Goal: Task Accomplishment & Management: Use online tool/utility

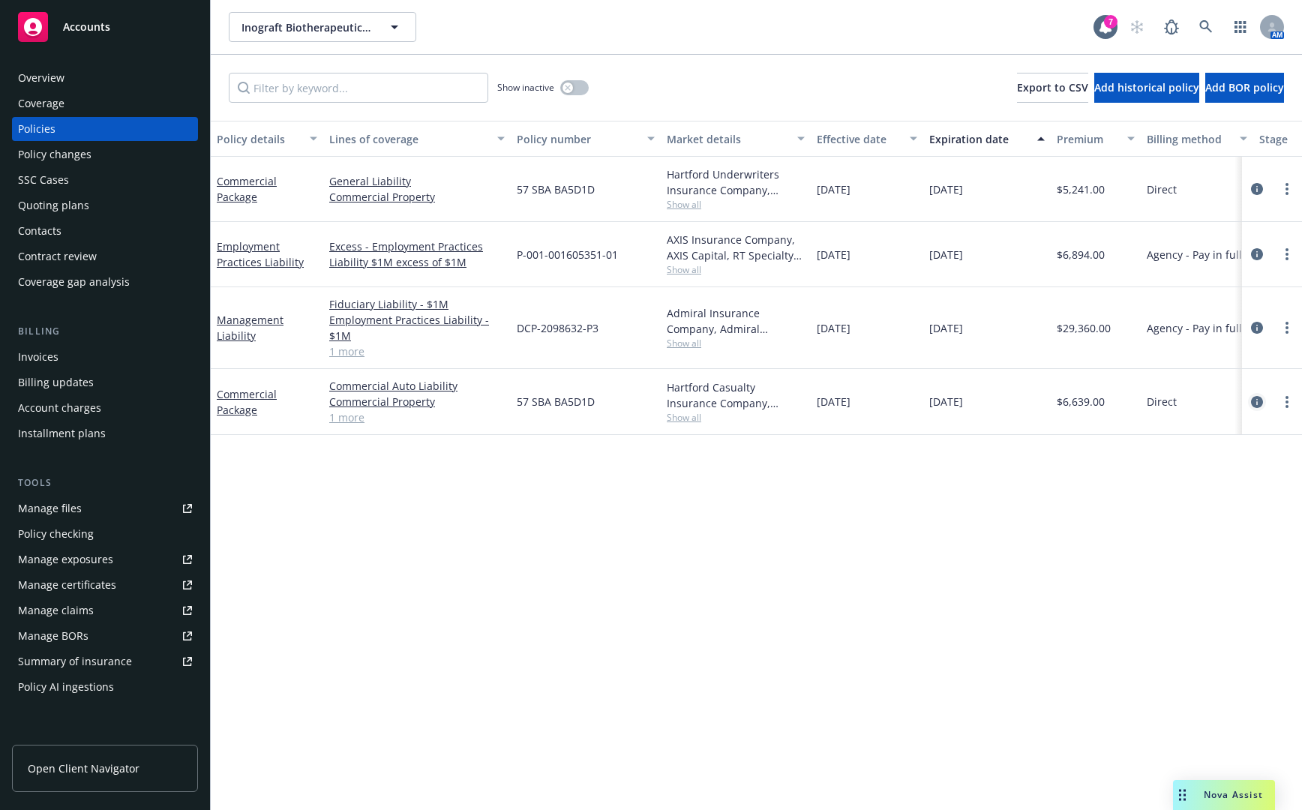
click at [1255, 403] on icon "circleInformation" at bounding box center [1257, 402] width 12 height 12
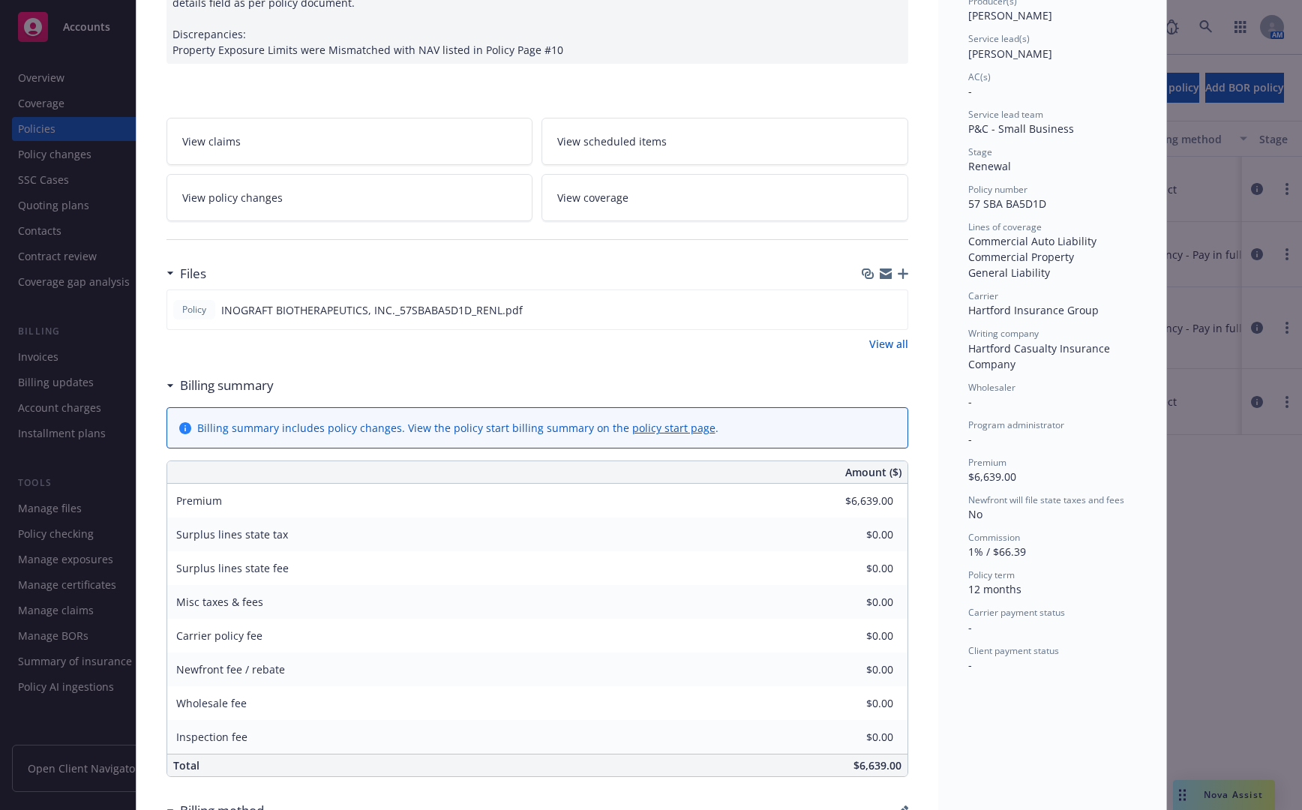
scroll to position [225, 0]
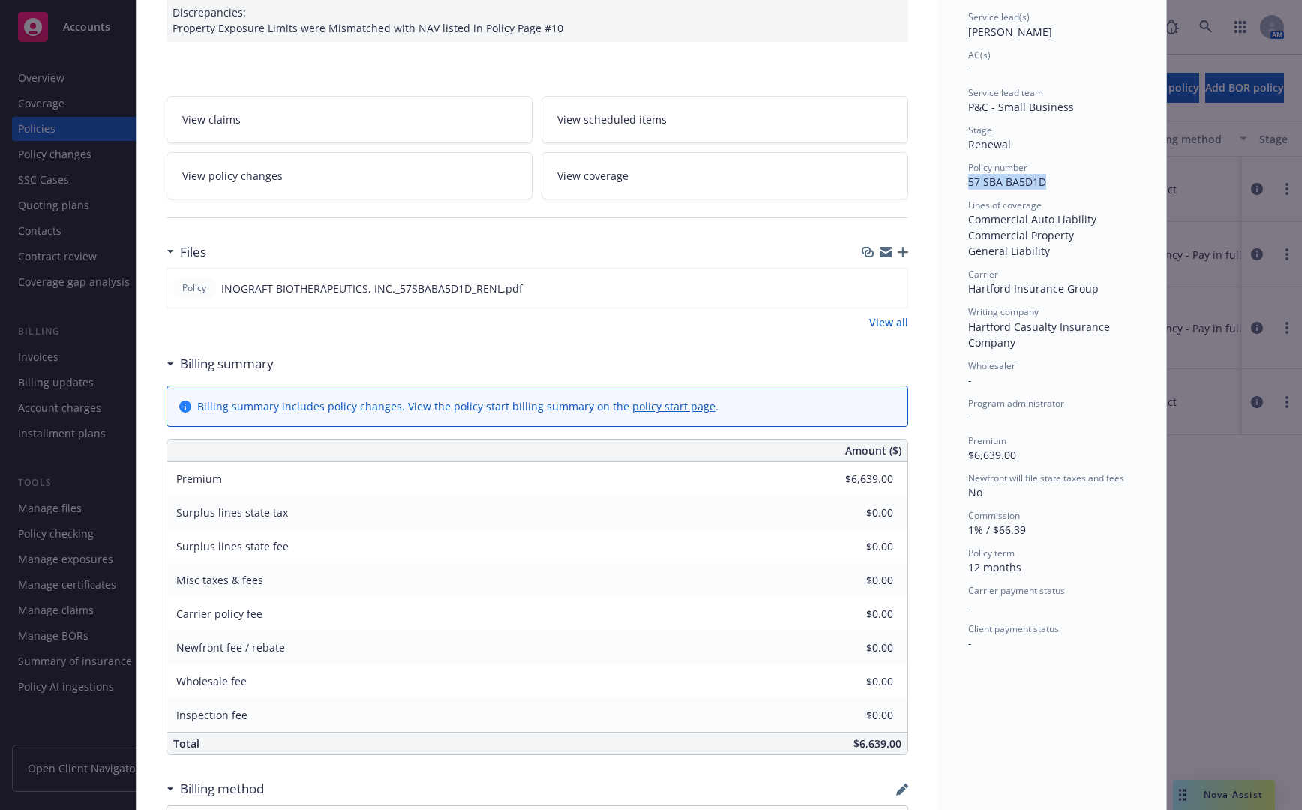
drag, startPoint x: 1040, startPoint y: 185, endPoint x: 964, endPoint y: 186, distance: 76.5
click at [968, 186] on div "Policy number 57 SBA BA5D1D" at bounding box center [1052, 175] width 168 height 29
copy span "57 SBA BA5D1D"
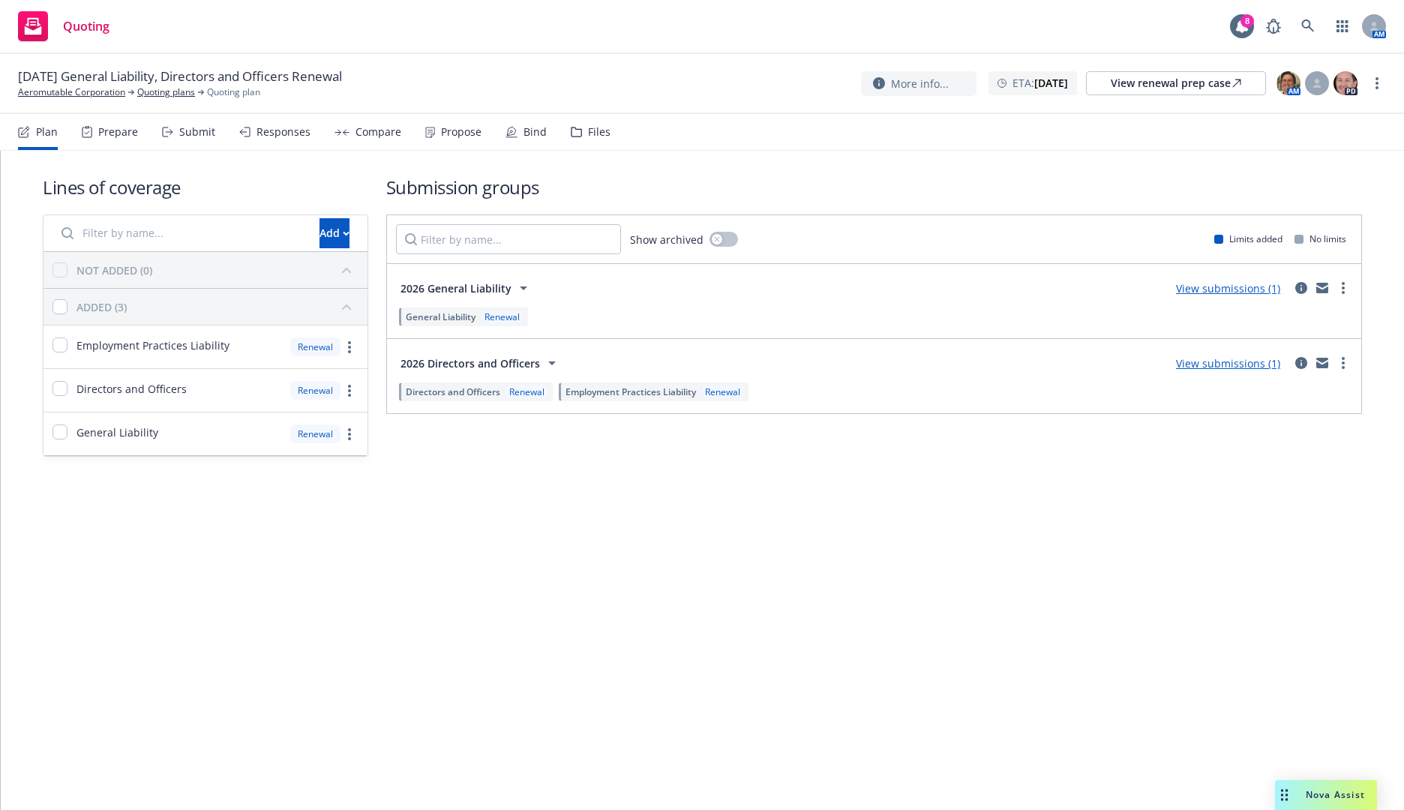
click at [1097, 608] on div "Lines of coverage Add NOT ADDED (0) ADDED (3) Employment Practices Liability Re…" at bounding box center [702, 480] width 1403 height 659
click at [378, 539] on div "Lines of coverage Add NOT ADDED (0) ADDED (3) Employment Practices Liability Re…" at bounding box center [702, 480] width 1403 height 659
click at [1320, 95] on div at bounding box center [1317, 83] width 24 height 24
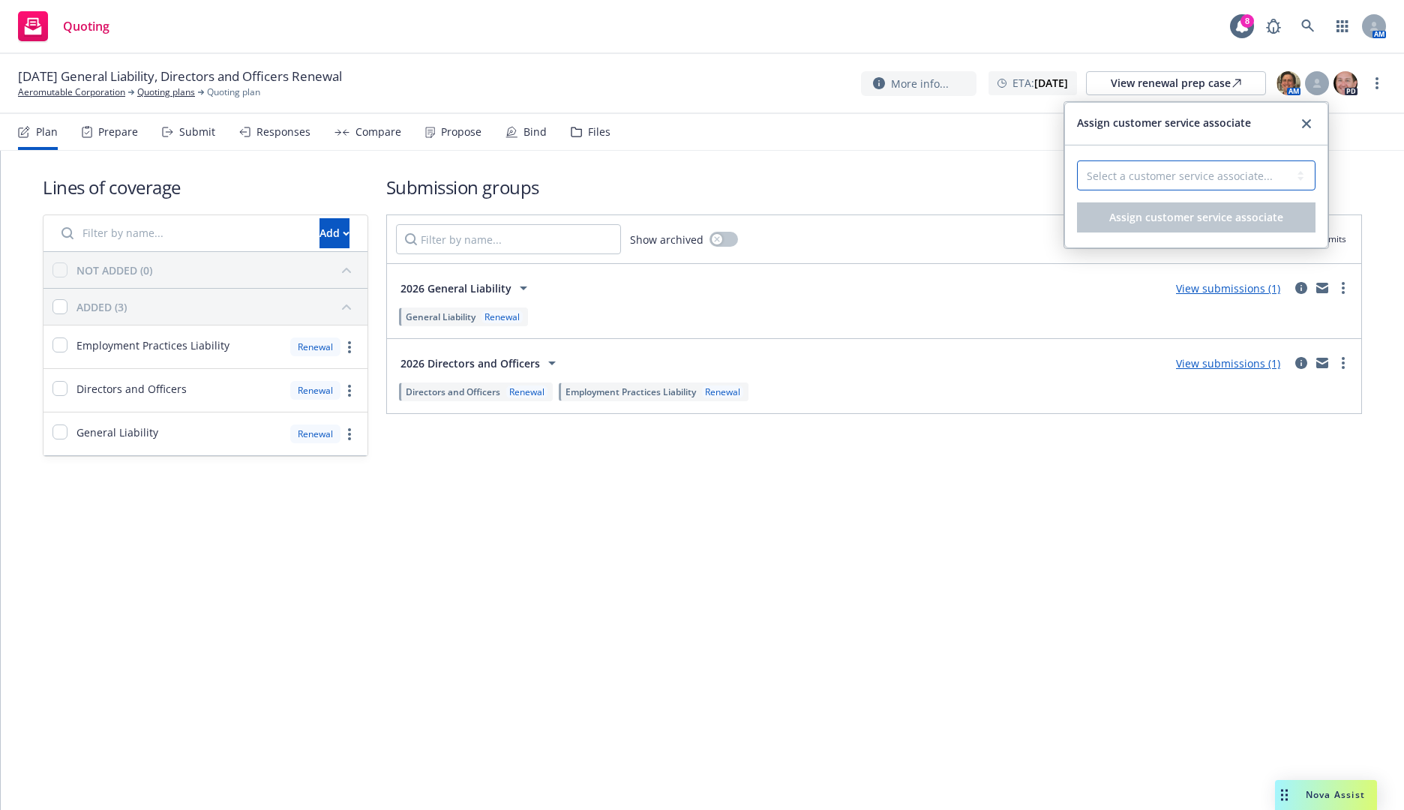
click at [1282, 164] on select "Select a customer service associate... Cassidy Maxwell" at bounding box center [1196, 176] width 239 height 30
select select "4b1e75e5-47c1-4a13-9c04-5e76a23244f6"
click at [1077, 161] on select "Select a customer service associate... Cassidy Maxwell" at bounding box center [1196, 176] width 239 height 30
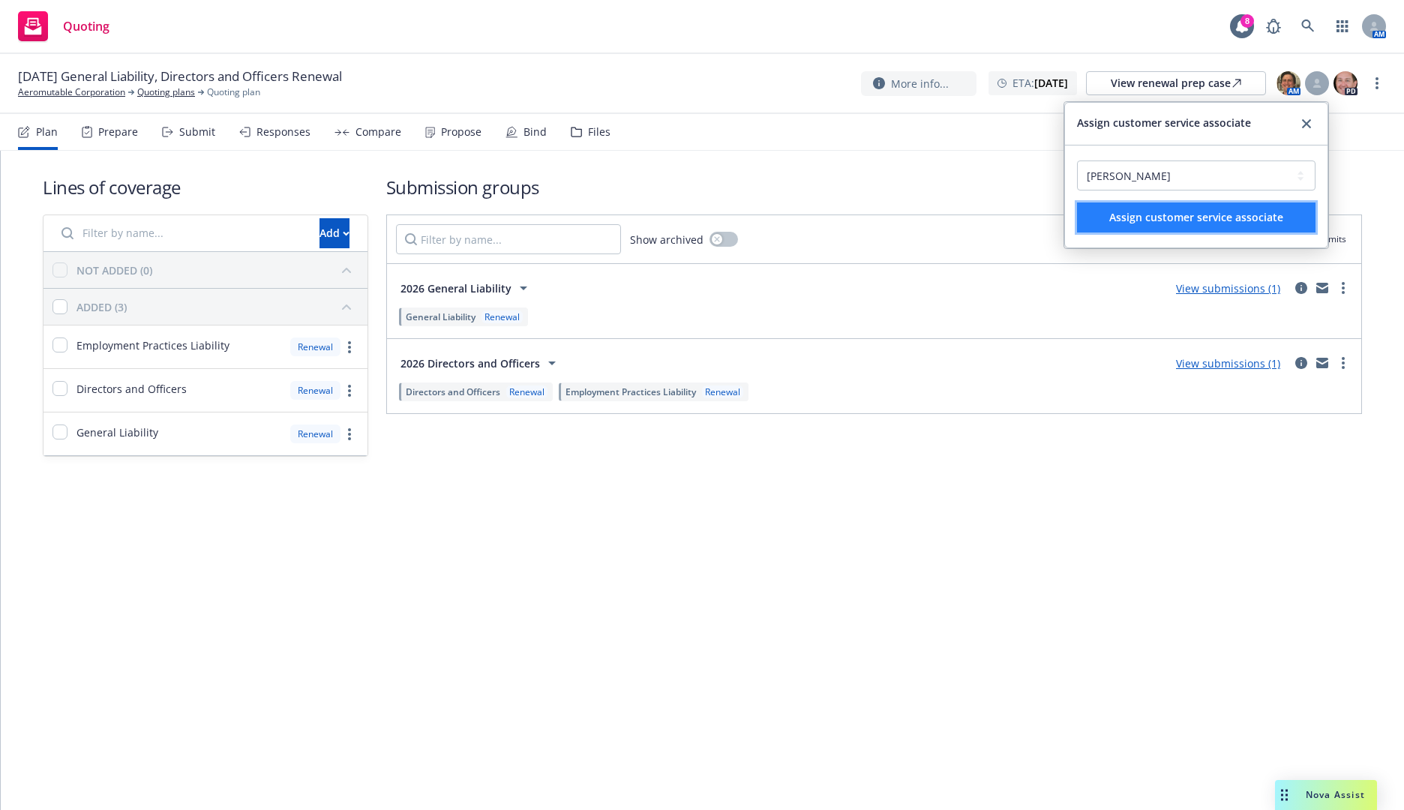
click at [1148, 214] on span "Assign customer service associate" at bounding box center [1196, 217] width 174 height 14
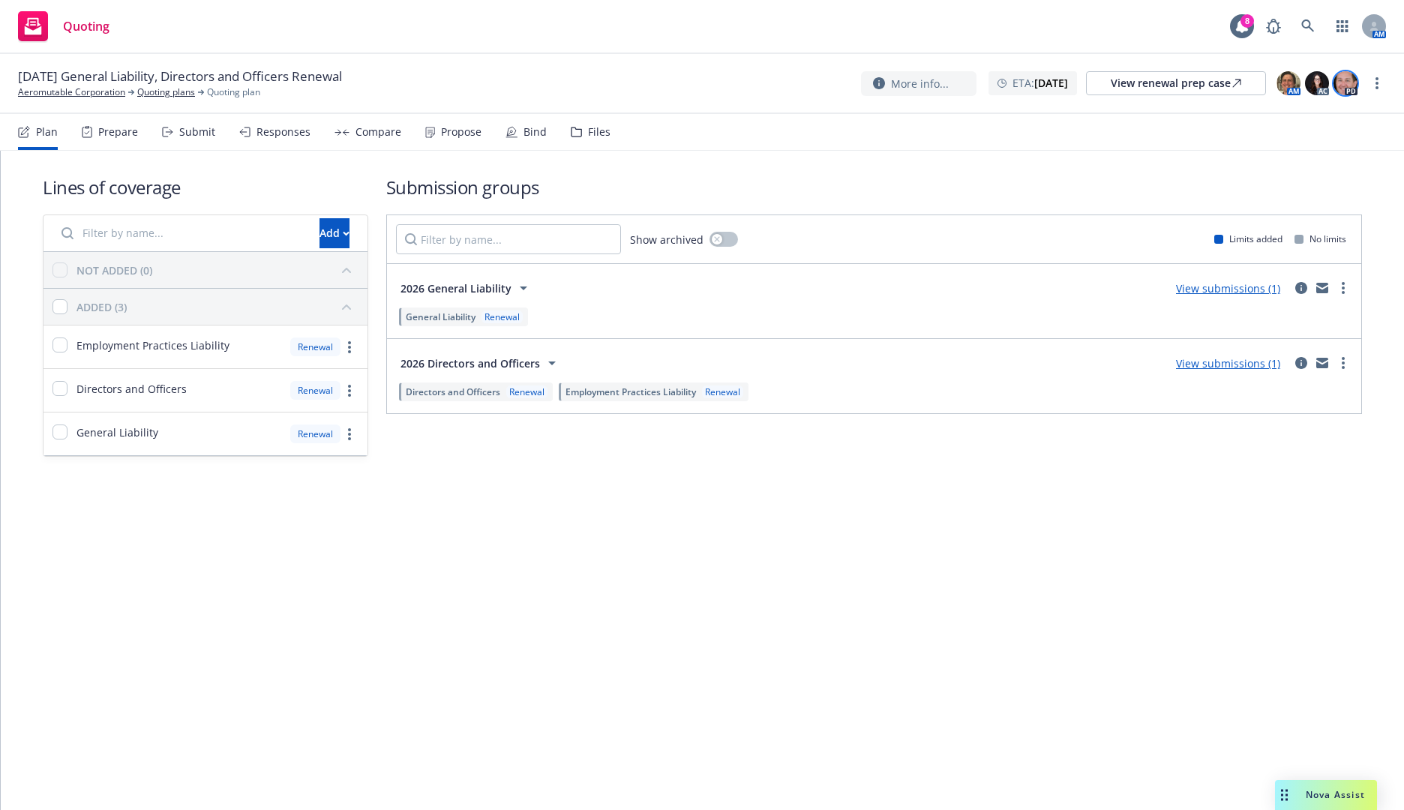
click at [1343, 83] on img at bounding box center [1346, 83] width 24 height 24
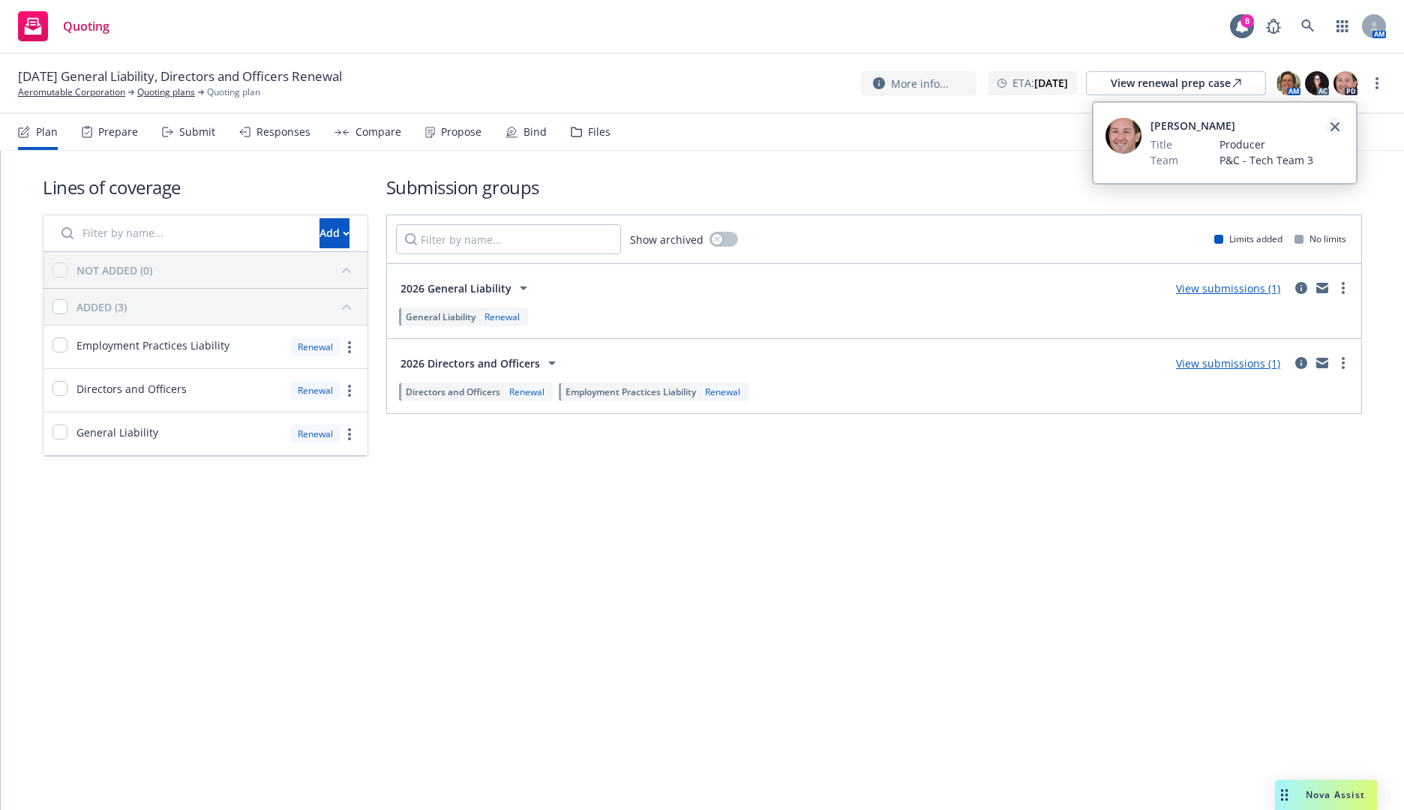
click at [1335, 123] on icon "close" at bounding box center [1335, 126] width 9 height 9
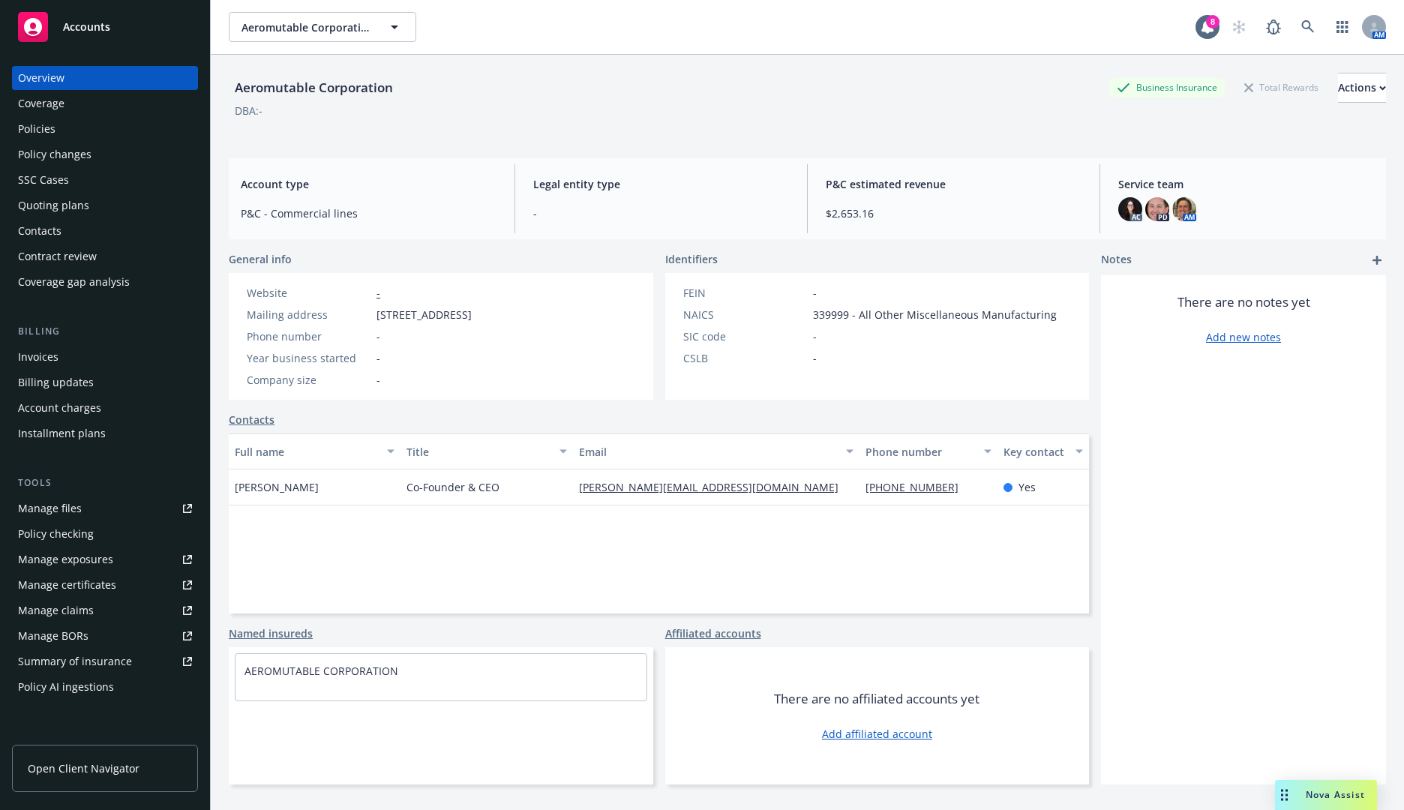
click at [128, 130] on div "Policies" at bounding box center [105, 129] width 174 height 24
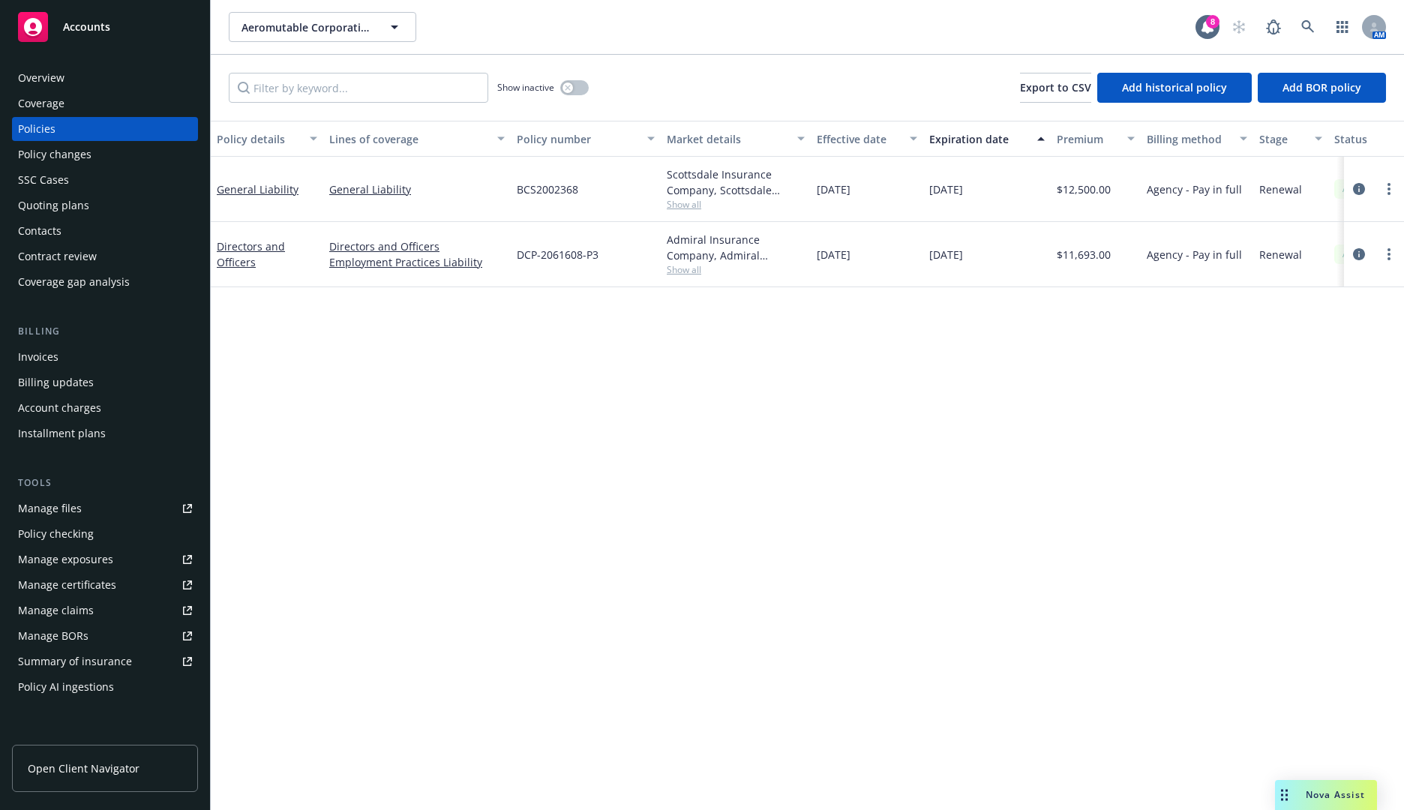
click at [677, 201] on span "Show all" at bounding box center [736, 204] width 138 height 13
click at [887, 357] on div "Policy details Lines of coverage Policy number Market details Effective date Ex…" at bounding box center [807, 465] width 1193 height 689
click at [685, 264] on span "Show all" at bounding box center [736, 269] width 138 height 13
click at [858, 336] on div "Policy details Lines of coverage Policy number Market details Effective date Ex…" at bounding box center [807, 465] width 1193 height 689
click at [567, 201] on div "BCS2002368" at bounding box center [586, 189] width 150 height 65
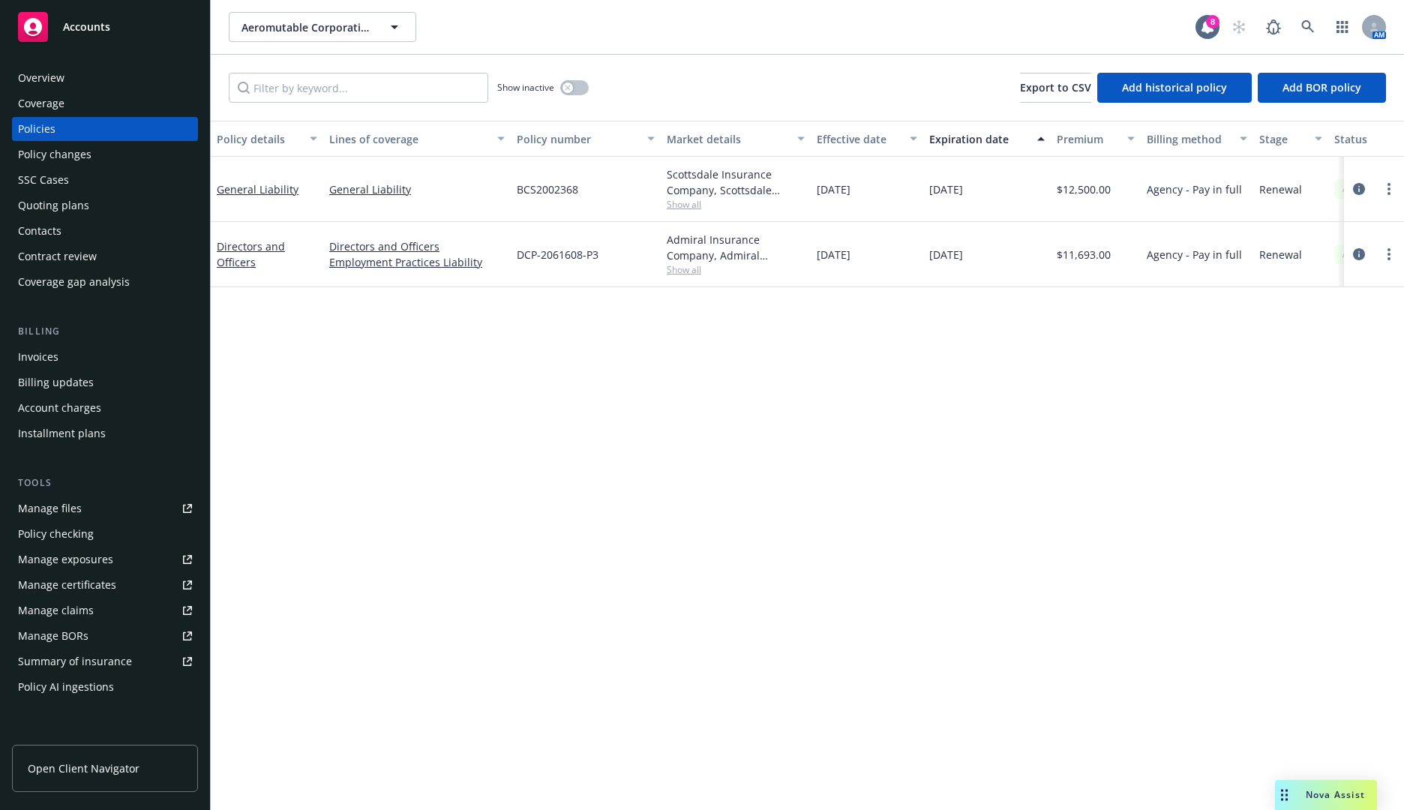
click at [560, 190] on span "BCS2002368" at bounding box center [548, 190] width 62 height 16
copy span "BCS2002368"
drag, startPoint x: 600, startPoint y: 257, endPoint x: 516, endPoint y: 259, distance: 84.0
click at [516, 259] on div "DCP-2061608-P3" at bounding box center [586, 254] width 150 height 65
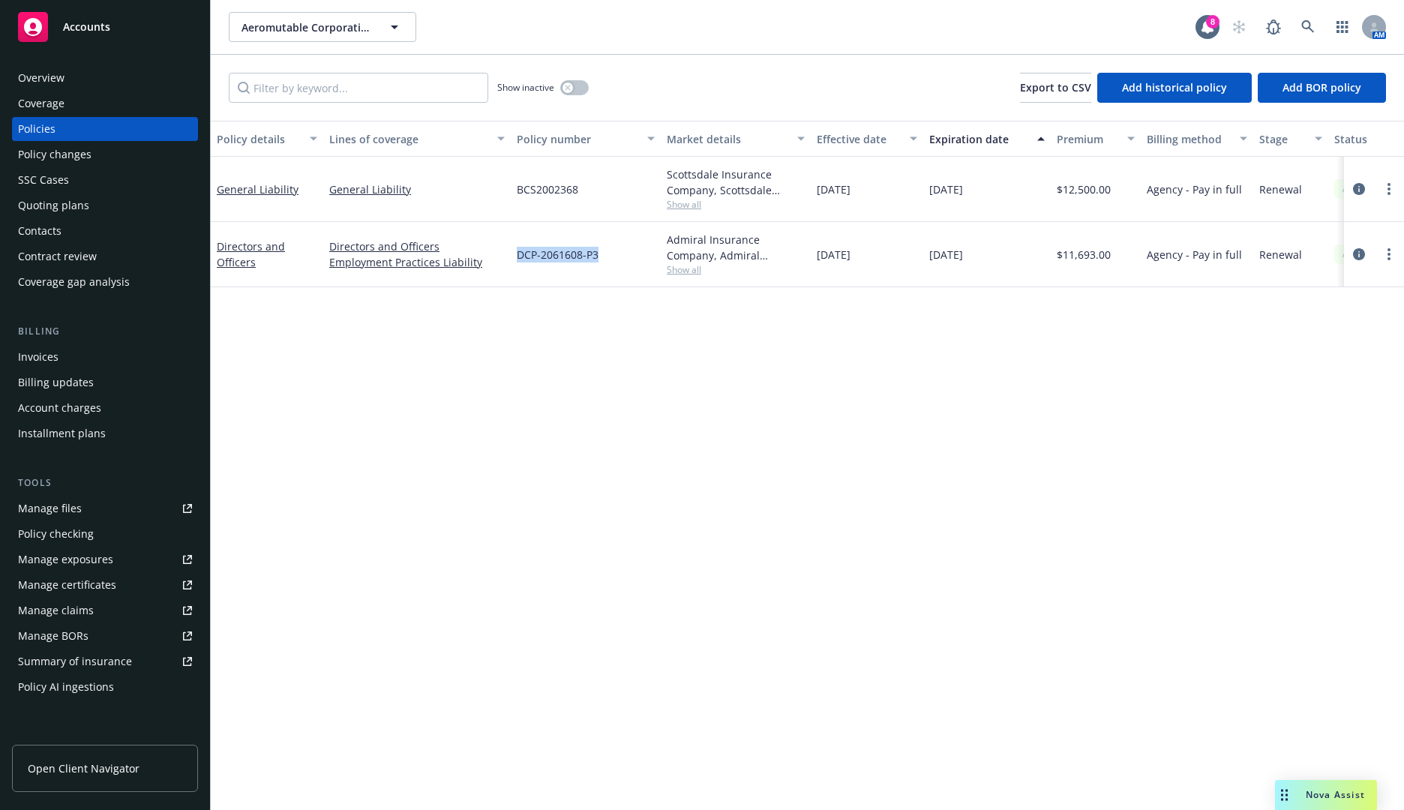
copy span "DCP-2061608-P3"
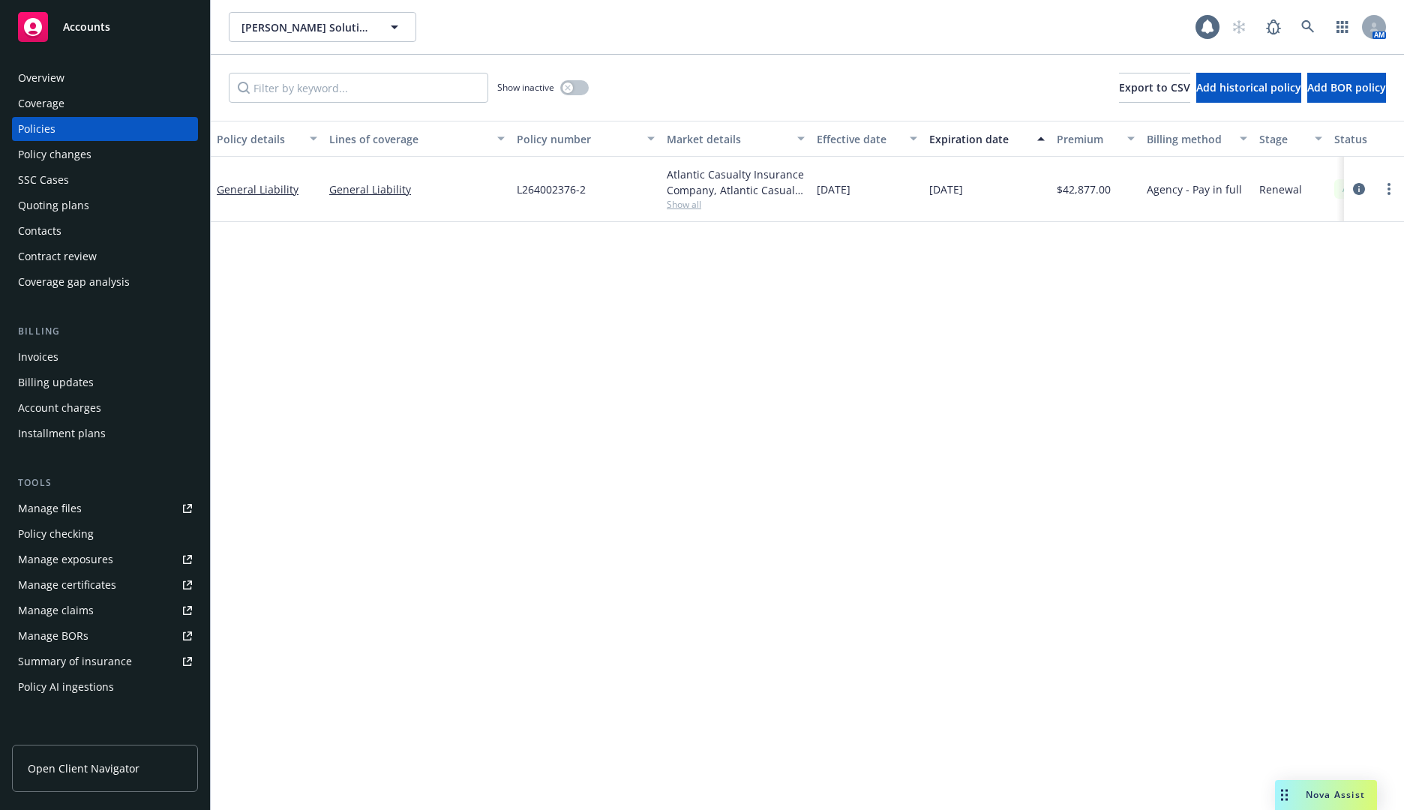
click at [109, 233] on div "Contacts" at bounding box center [105, 231] width 174 height 24
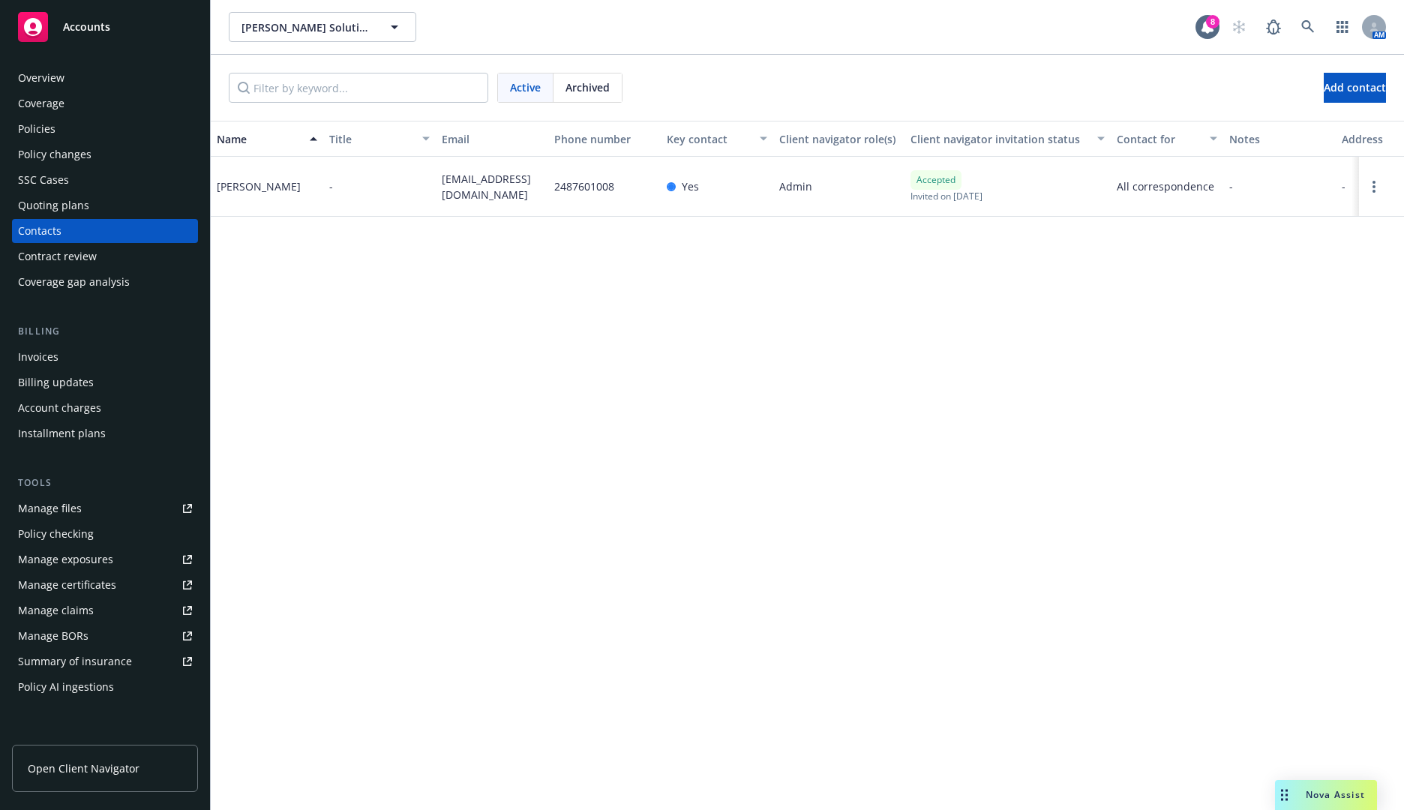
drag, startPoint x: 501, startPoint y: 194, endPoint x: 437, endPoint y: 182, distance: 65.8
click at [437, 182] on div "[EMAIL_ADDRESS][DOMAIN_NAME]" at bounding box center [492, 187] width 113 height 60
copy span "[EMAIL_ADDRESS][DOMAIN_NAME]"
click at [105, 347] on div "Invoices" at bounding box center [105, 357] width 174 height 24
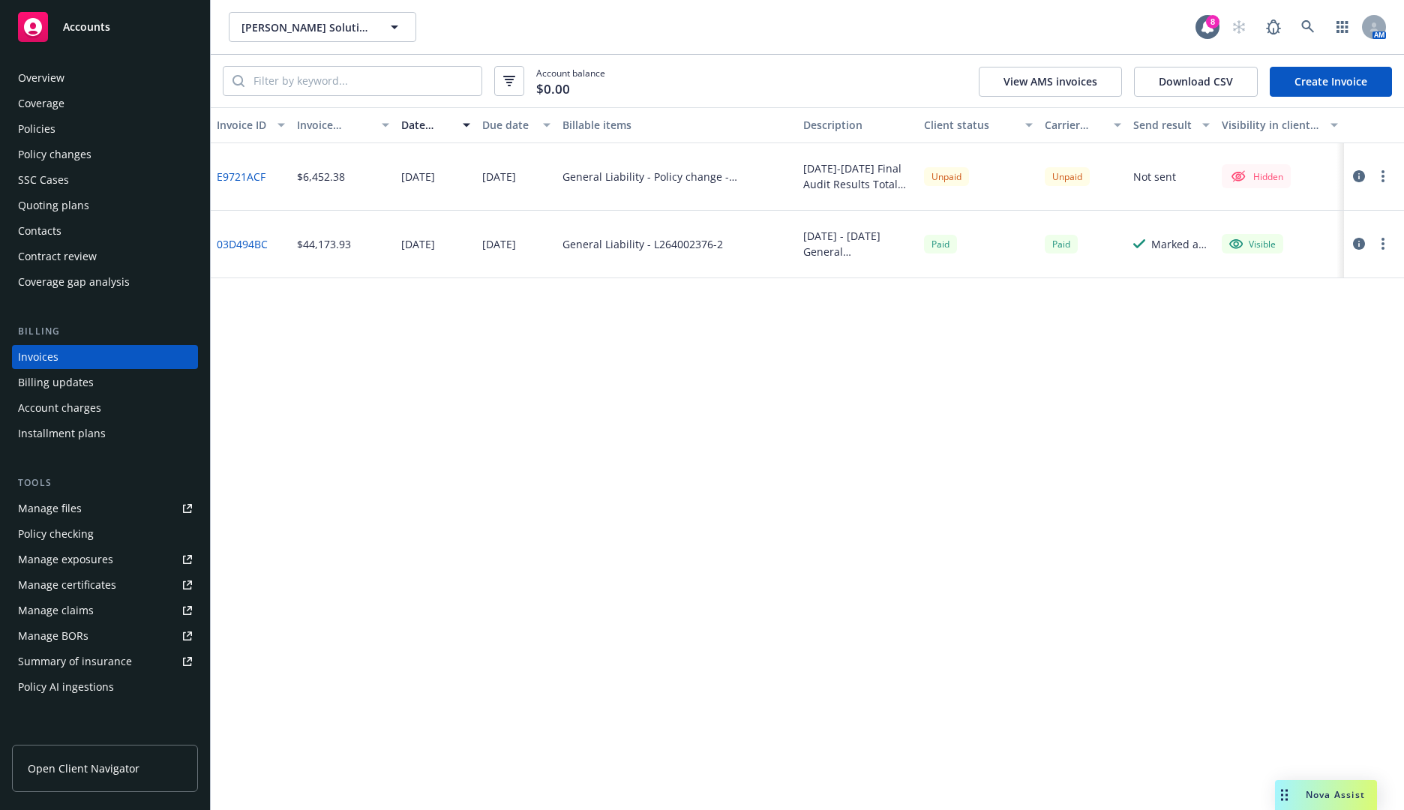
click at [1382, 172] on circle "button" at bounding box center [1383, 171] width 3 height 3
click at [1307, 294] on link "Make it visible in client dash" at bounding box center [1295, 297] width 191 height 30
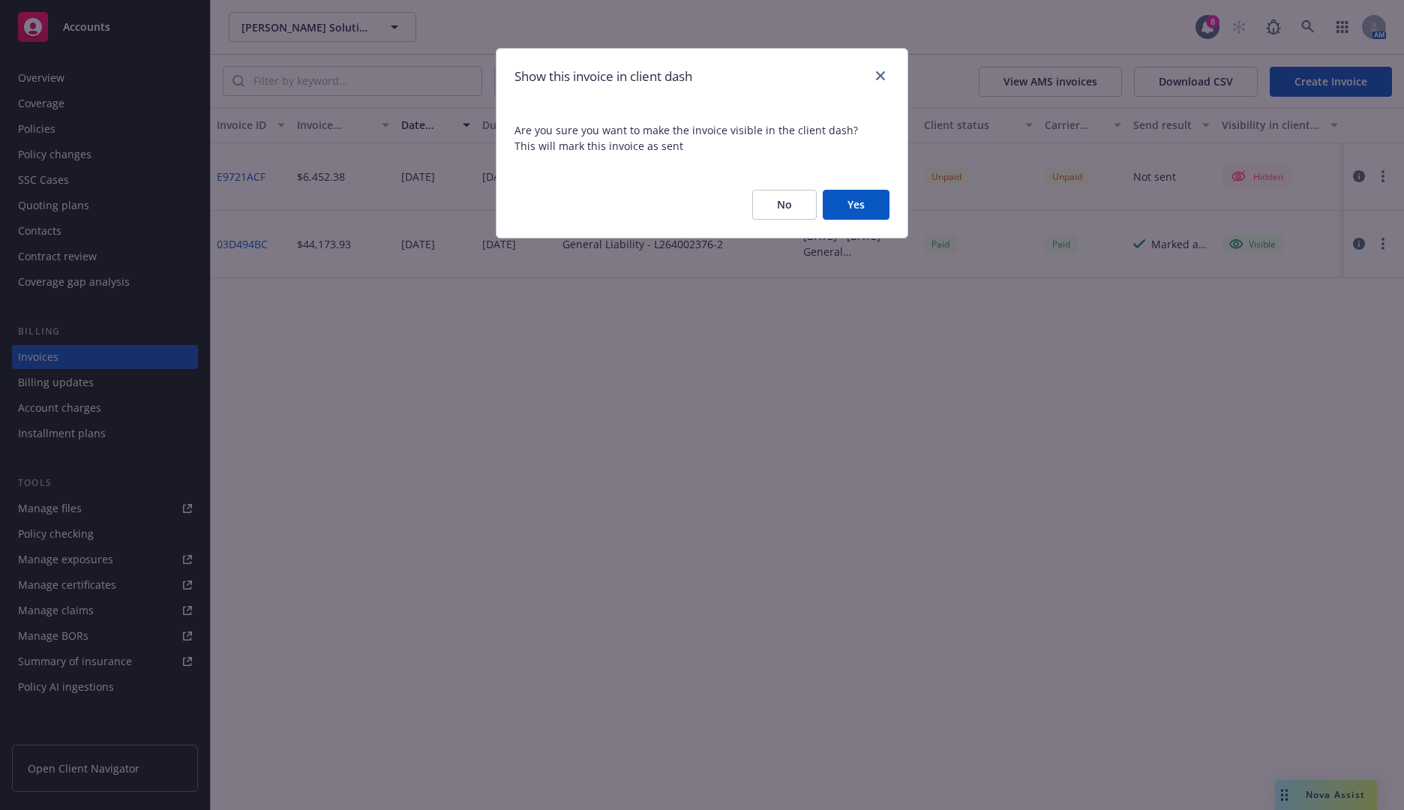
click at [867, 203] on button "Yes" at bounding box center [856, 205] width 67 height 30
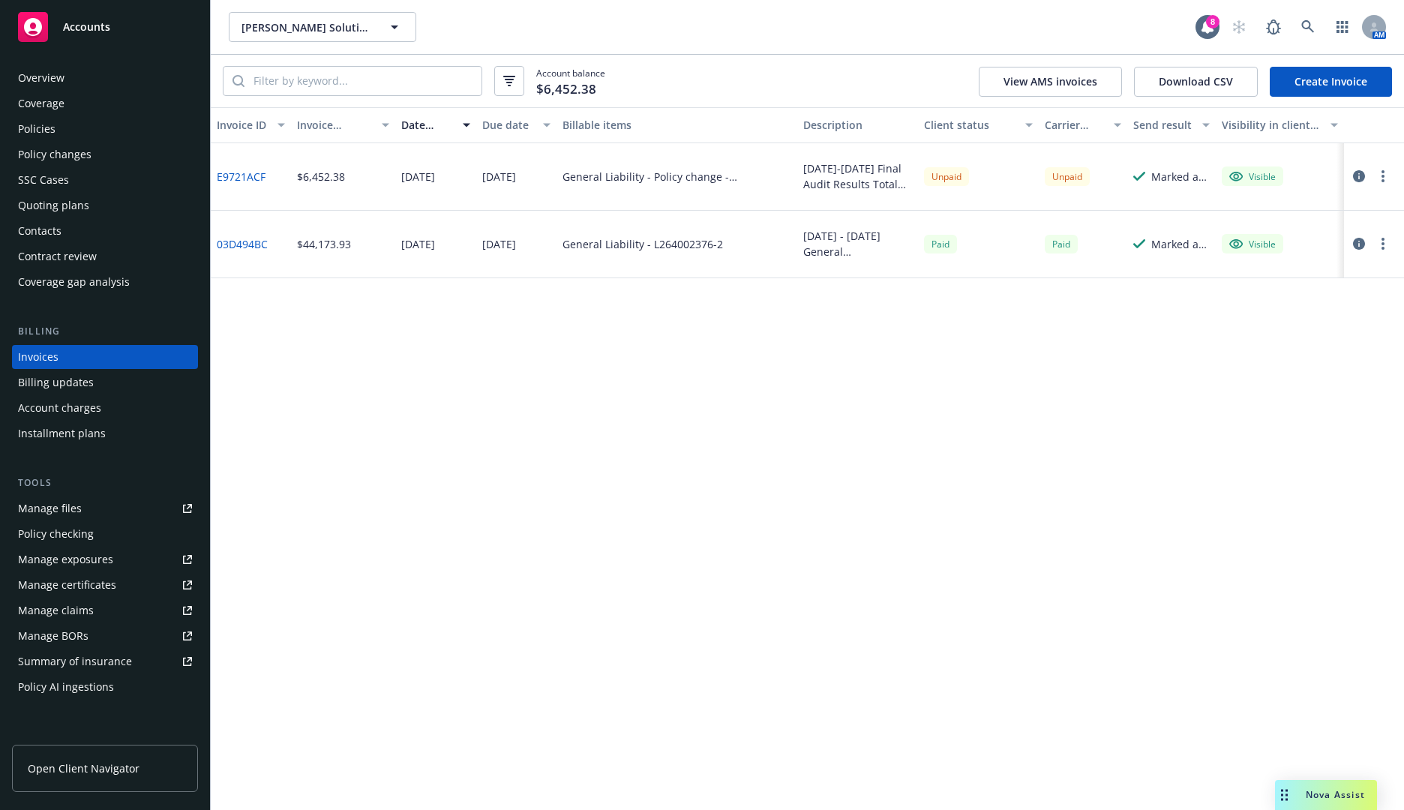
click at [1376, 181] on button "button" at bounding box center [1383, 176] width 18 height 18
click at [860, 371] on div "Invoice ID Invoice amount Date issued Due date Billable items Description Clien…" at bounding box center [807, 458] width 1193 height 703
click at [247, 179] on link "E9721ACF" at bounding box center [241, 177] width 49 height 16
click at [1379, 170] on button "button" at bounding box center [1383, 176] width 18 height 18
click at [1325, 383] on link "Copy logging email" at bounding box center [1295, 387] width 191 height 30
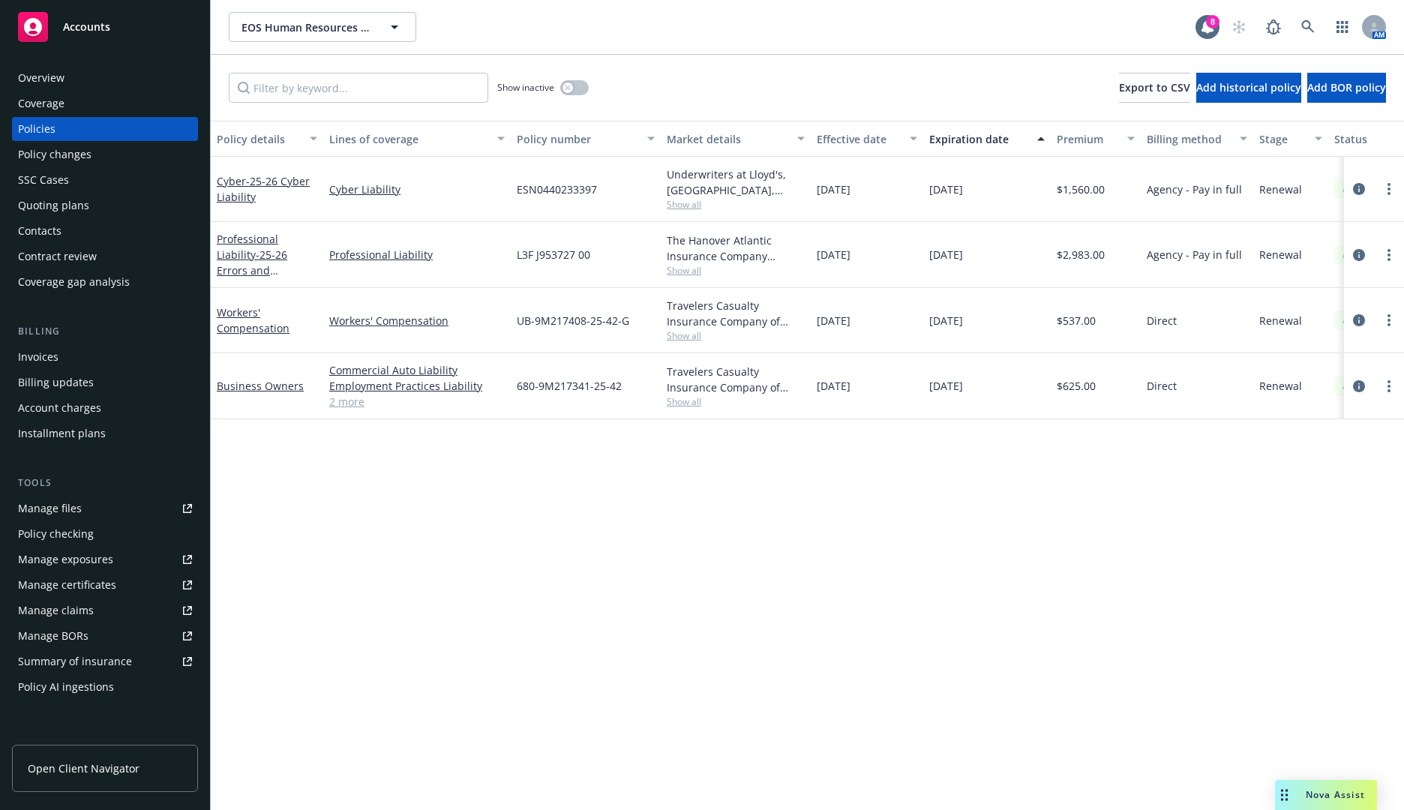
click at [431, 512] on div "Policy details Lines of coverage Policy number Market details Effective date Ex…" at bounding box center [807, 465] width 1193 height 689
click at [692, 206] on span "Show all" at bounding box center [736, 204] width 138 height 13
click at [656, 536] on div "Policy details Lines of coverage Policy number Market details Effective date Ex…" at bounding box center [807, 465] width 1193 height 689
click at [689, 269] on span "Show all" at bounding box center [736, 270] width 138 height 13
click at [650, 581] on div "Policy details Lines of coverage Policy number Market details Effective date Ex…" at bounding box center [807, 465] width 1193 height 689
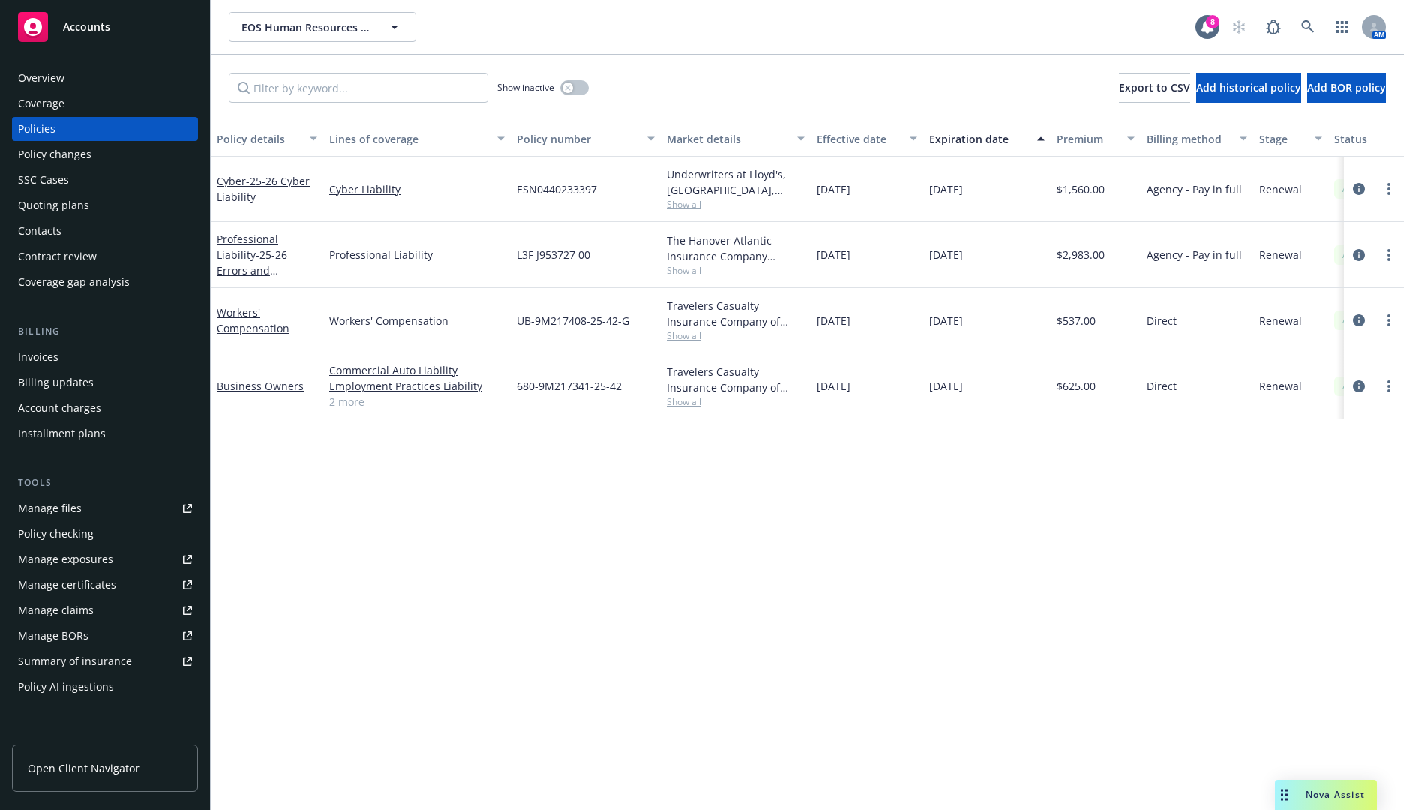
click at [681, 340] on span "Show all" at bounding box center [736, 335] width 138 height 13
click at [544, 572] on div "Policy details Lines of coverage Policy number Market details Effective date Ex…" at bounding box center [807, 465] width 1193 height 689
click at [684, 389] on div "Travelers Casualty Insurance Company of America, Travelers Insurance" at bounding box center [736, 380] width 138 height 32
click at [684, 401] on span "Show all" at bounding box center [736, 401] width 138 height 13
click at [428, 555] on div "Policy details Lines of coverage Policy number Market details Effective date Ex…" at bounding box center [807, 465] width 1193 height 689
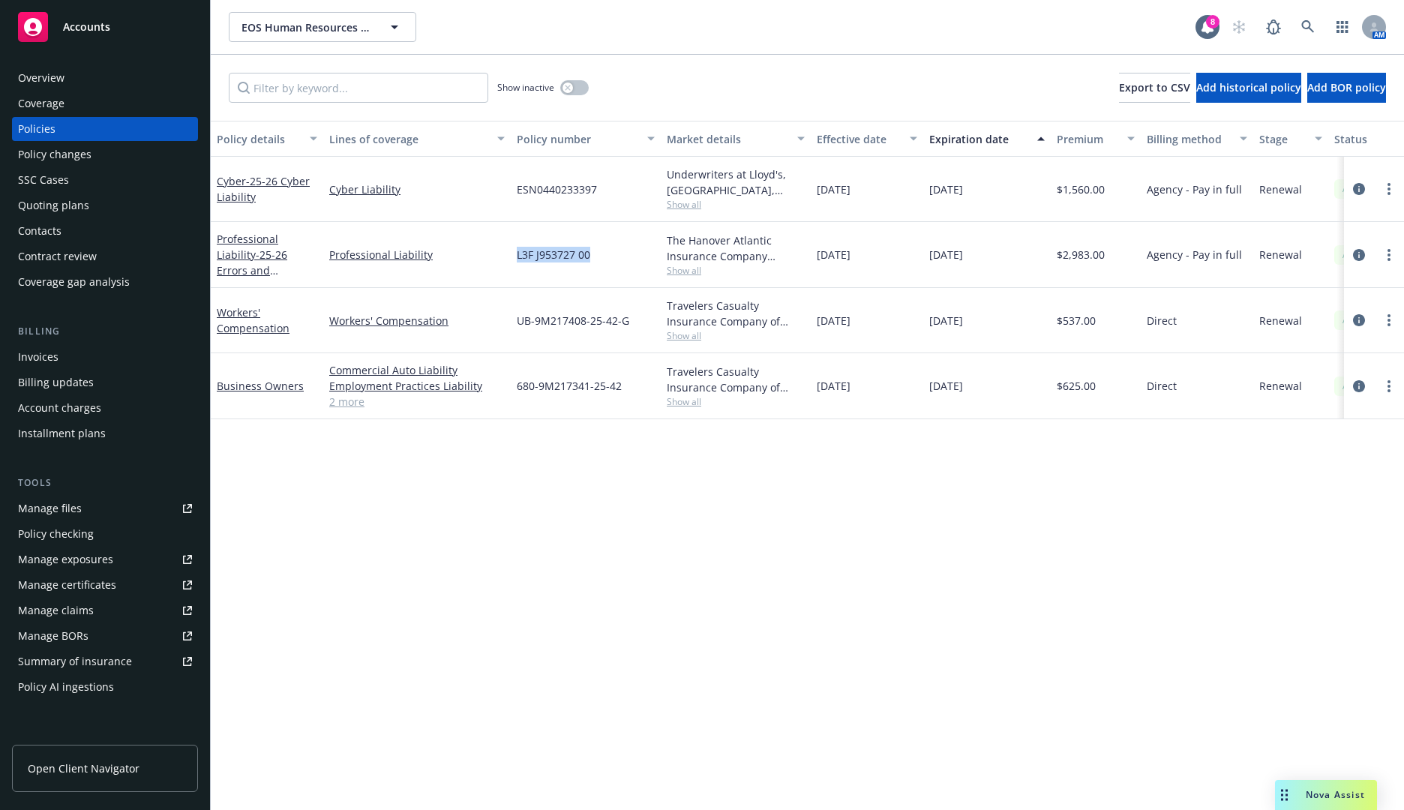
drag, startPoint x: 603, startPoint y: 255, endPoint x: 518, endPoint y: 257, distance: 84.8
click at [518, 257] on div "L3F J953727 00" at bounding box center [586, 255] width 150 height 66
copy span "L3F J953727 00"
click at [685, 270] on span "Show all" at bounding box center [736, 270] width 138 height 13
click at [902, 570] on div "Policy details Lines of coverage Policy number Market details Effective date Ex…" at bounding box center [807, 465] width 1193 height 689
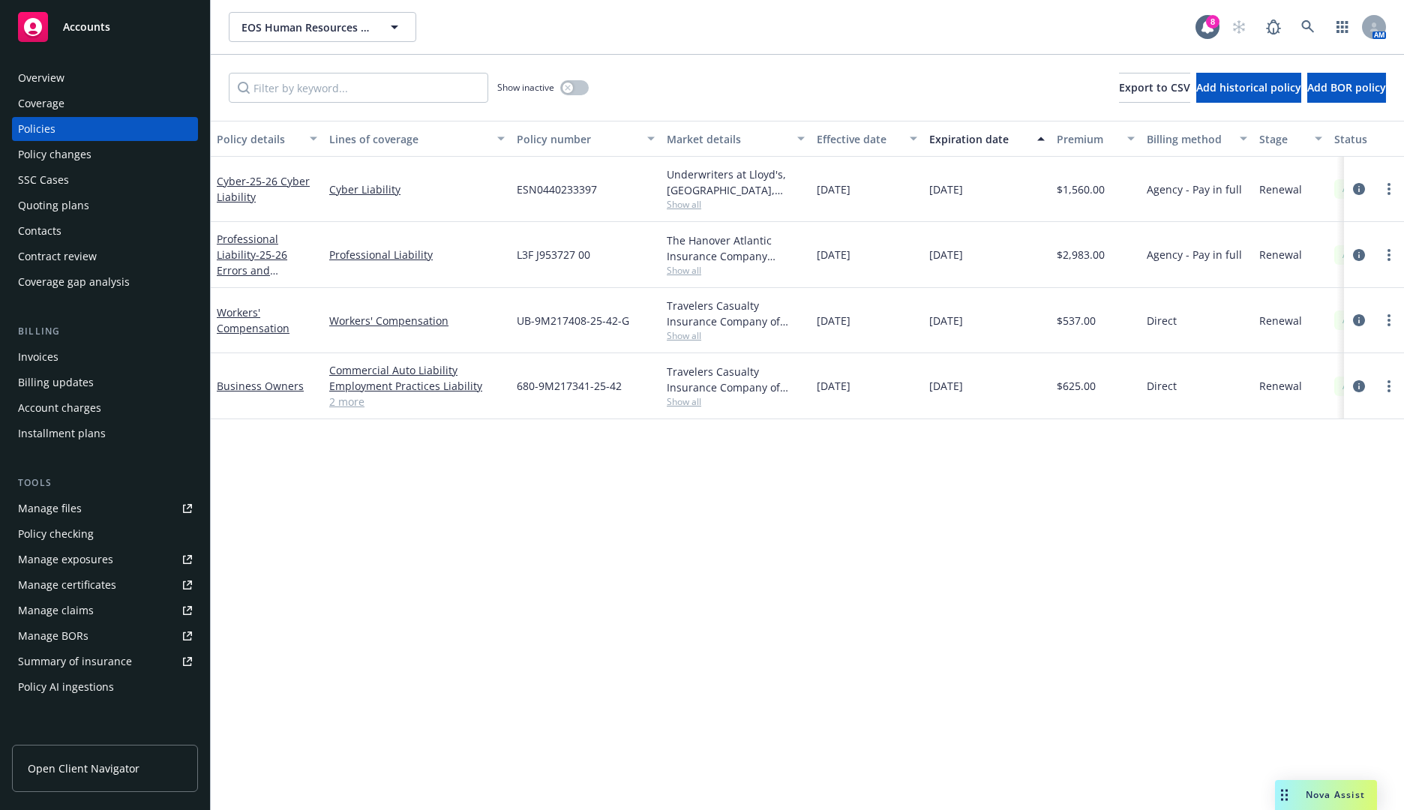
click at [274, 530] on div "Policy details Lines of coverage Policy number Market details Effective date Ex…" at bounding box center [807, 465] width 1193 height 689
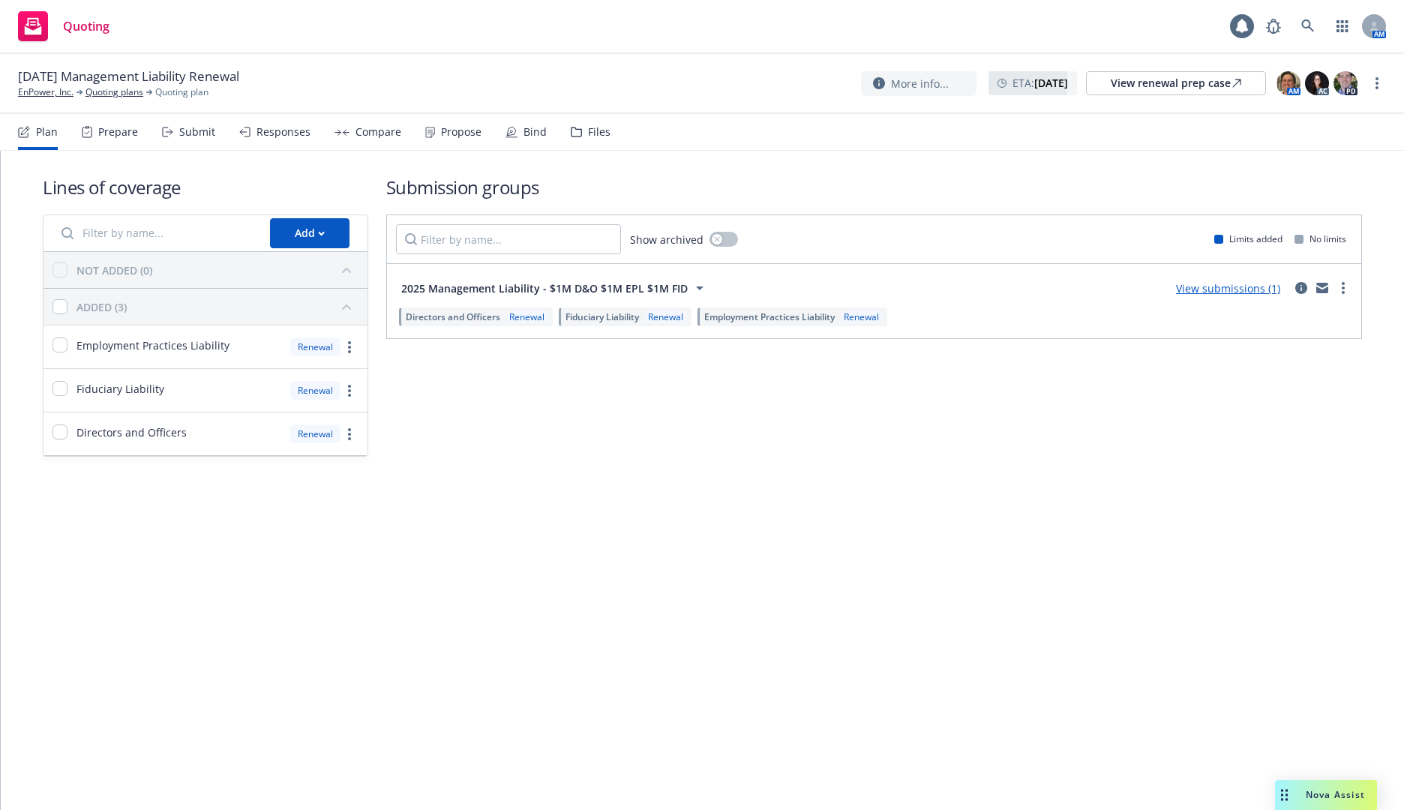
click at [441, 140] on div "Propose" at bounding box center [453, 132] width 56 height 36
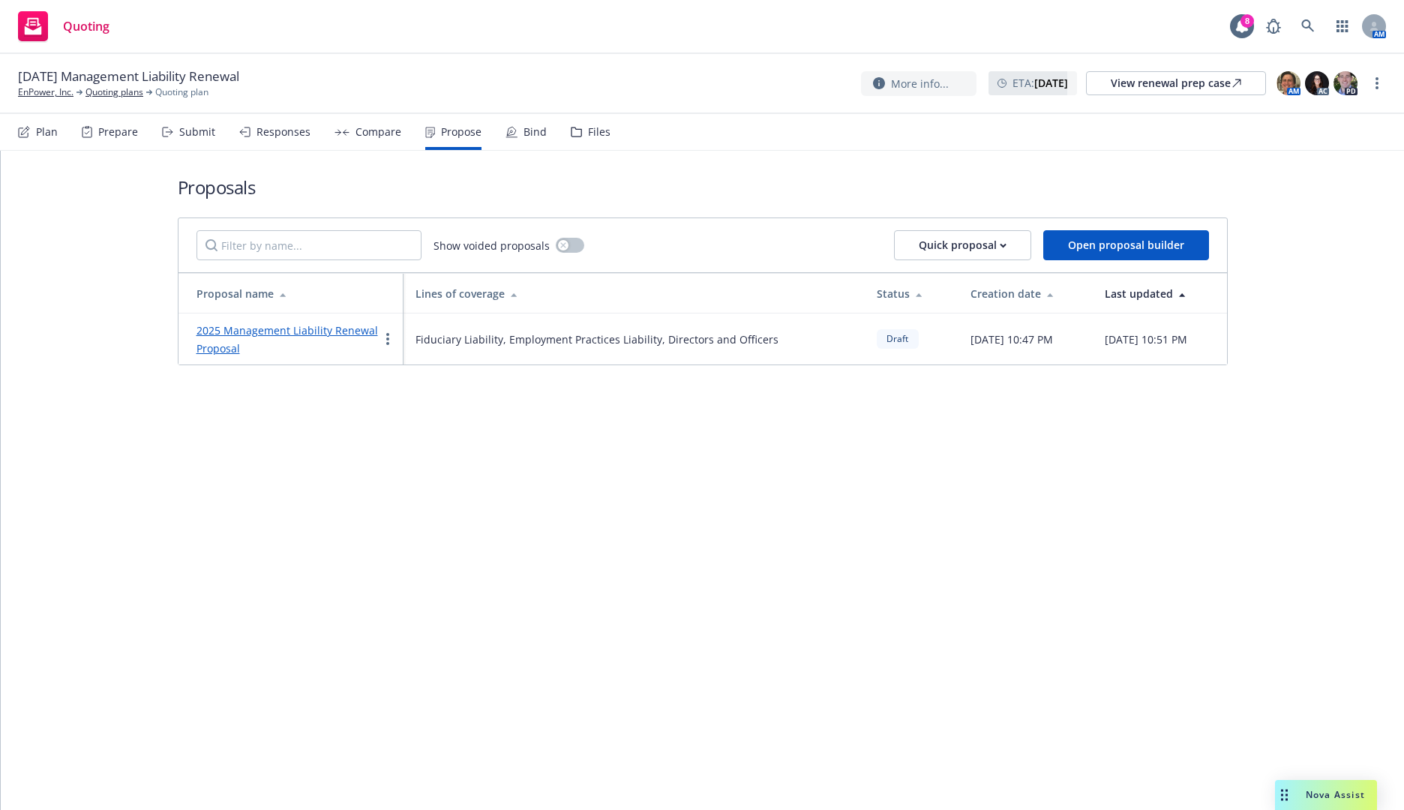
click at [325, 328] on link "2025 Management Liability Renewal Proposal" at bounding box center [288, 339] width 182 height 32
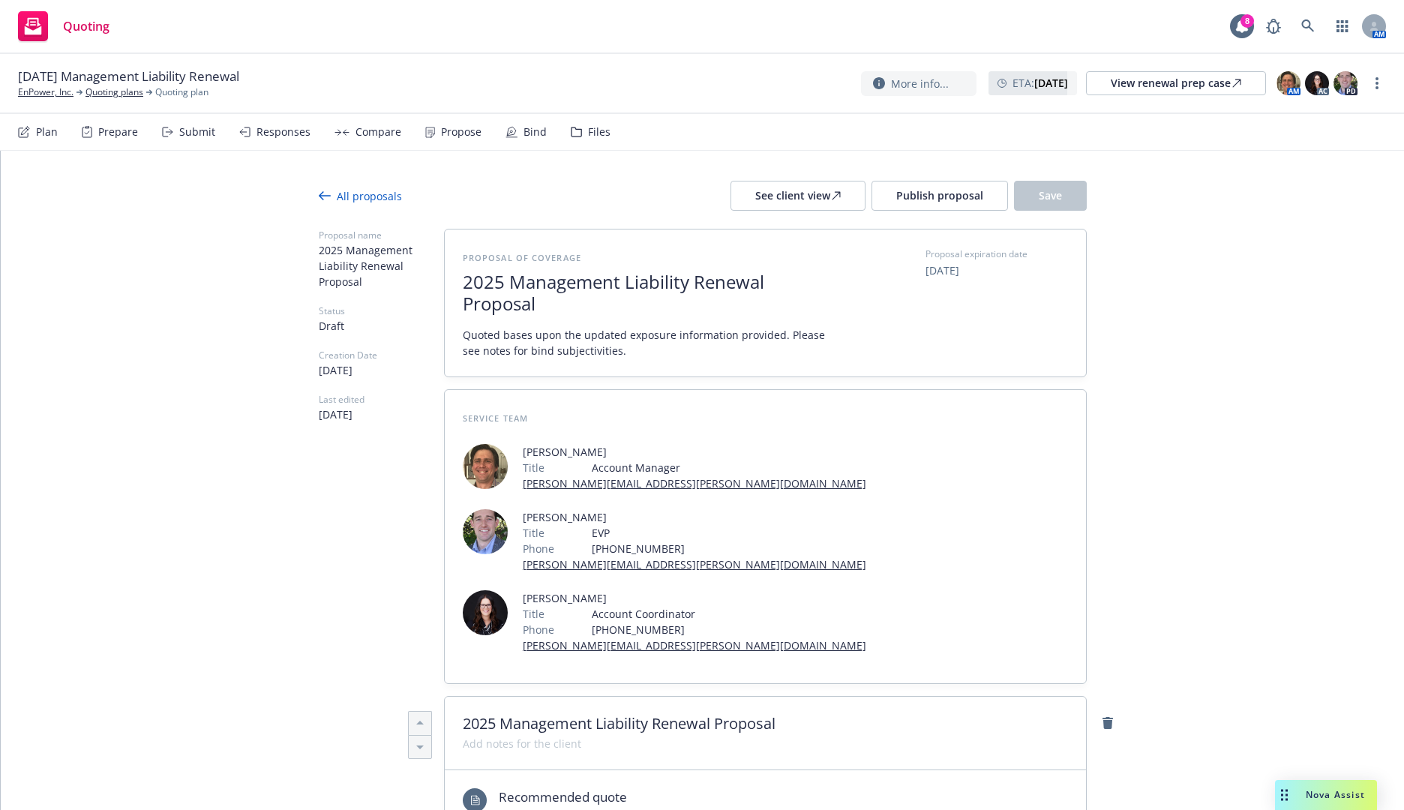
scroll to position [75, 0]
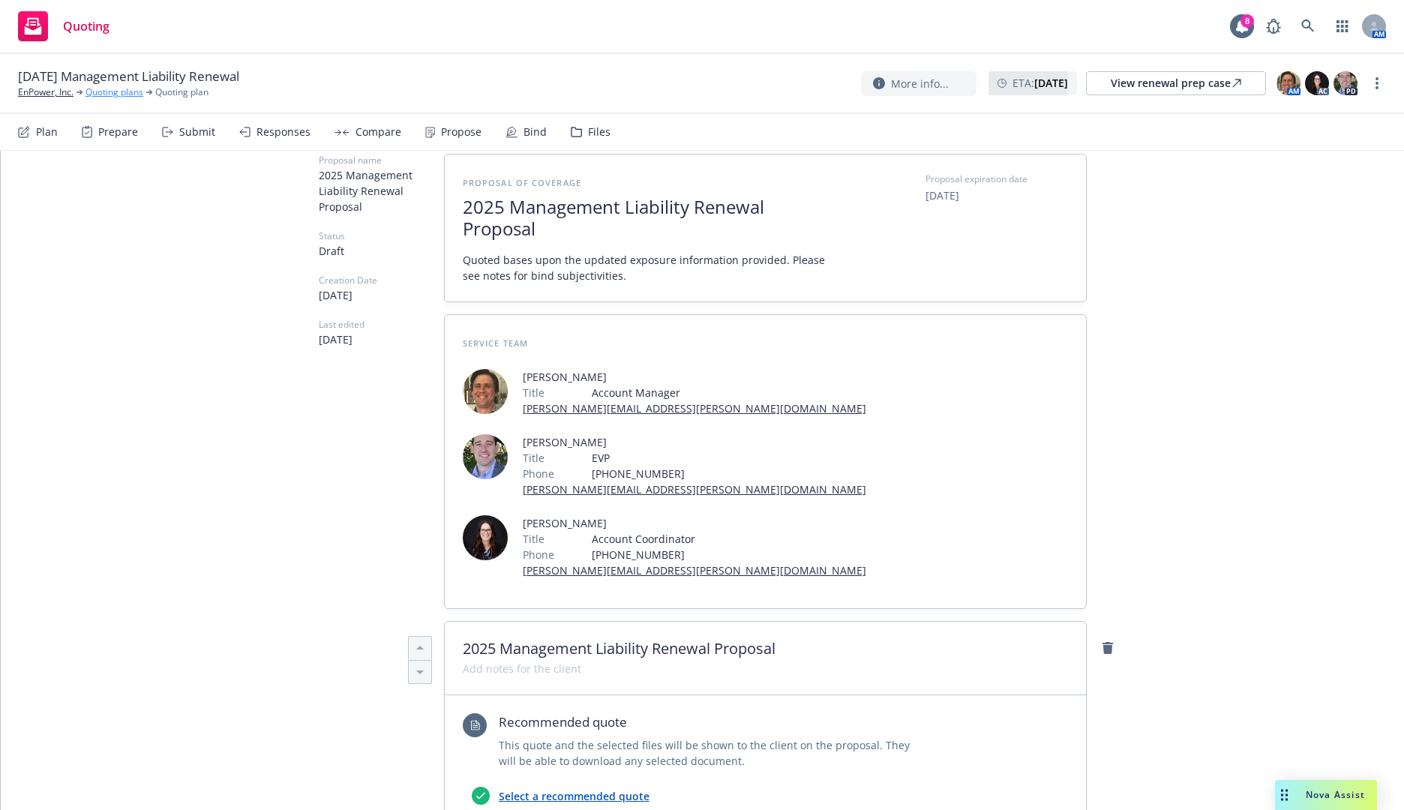
click at [107, 89] on link "Quoting plans" at bounding box center [115, 93] width 58 height 14
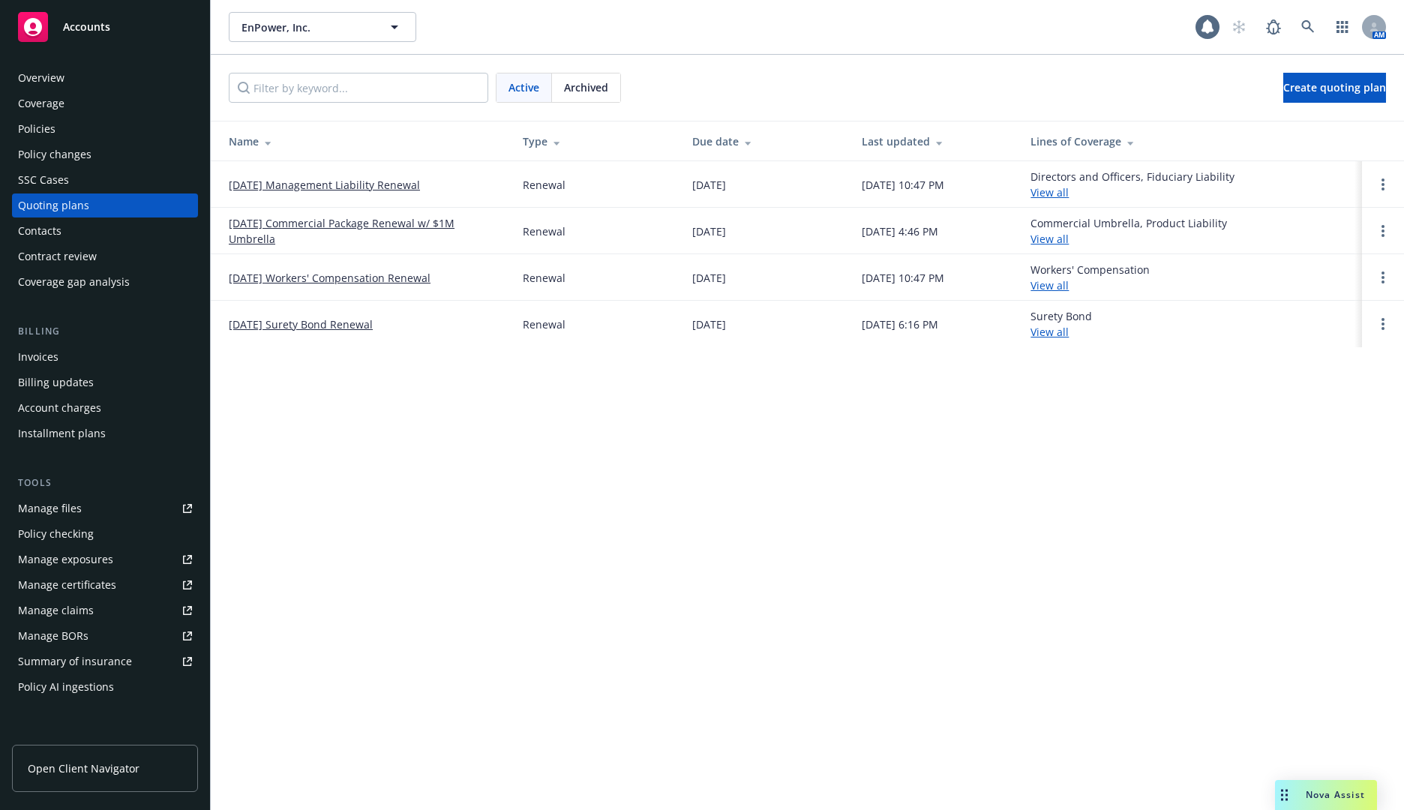
click at [357, 225] on link "[DATE] Commercial Package Renewal w/ $1M Umbrella" at bounding box center [364, 231] width 270 height 32
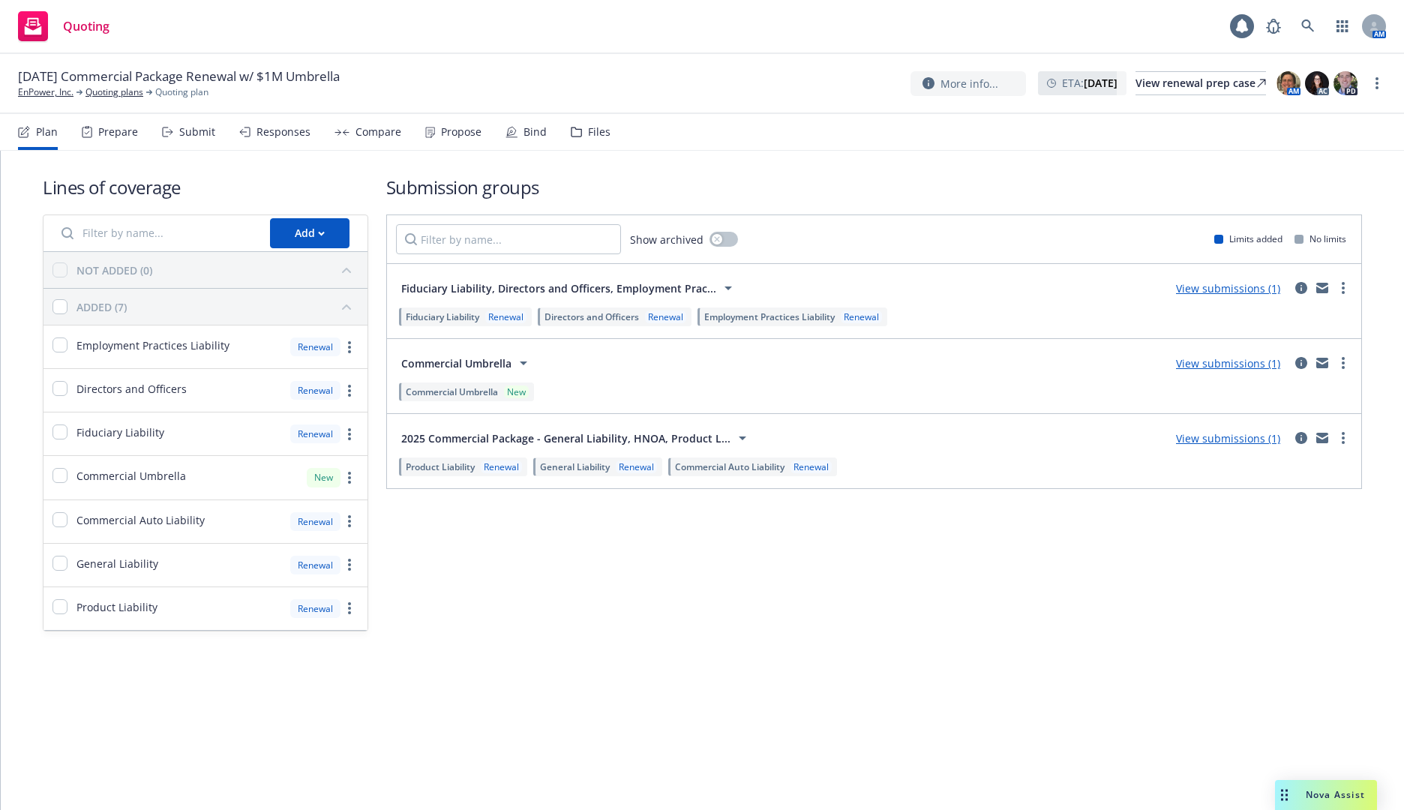
click at [441, 127] on div "Propose" at bounding box center [461, 132] width 41 height 12
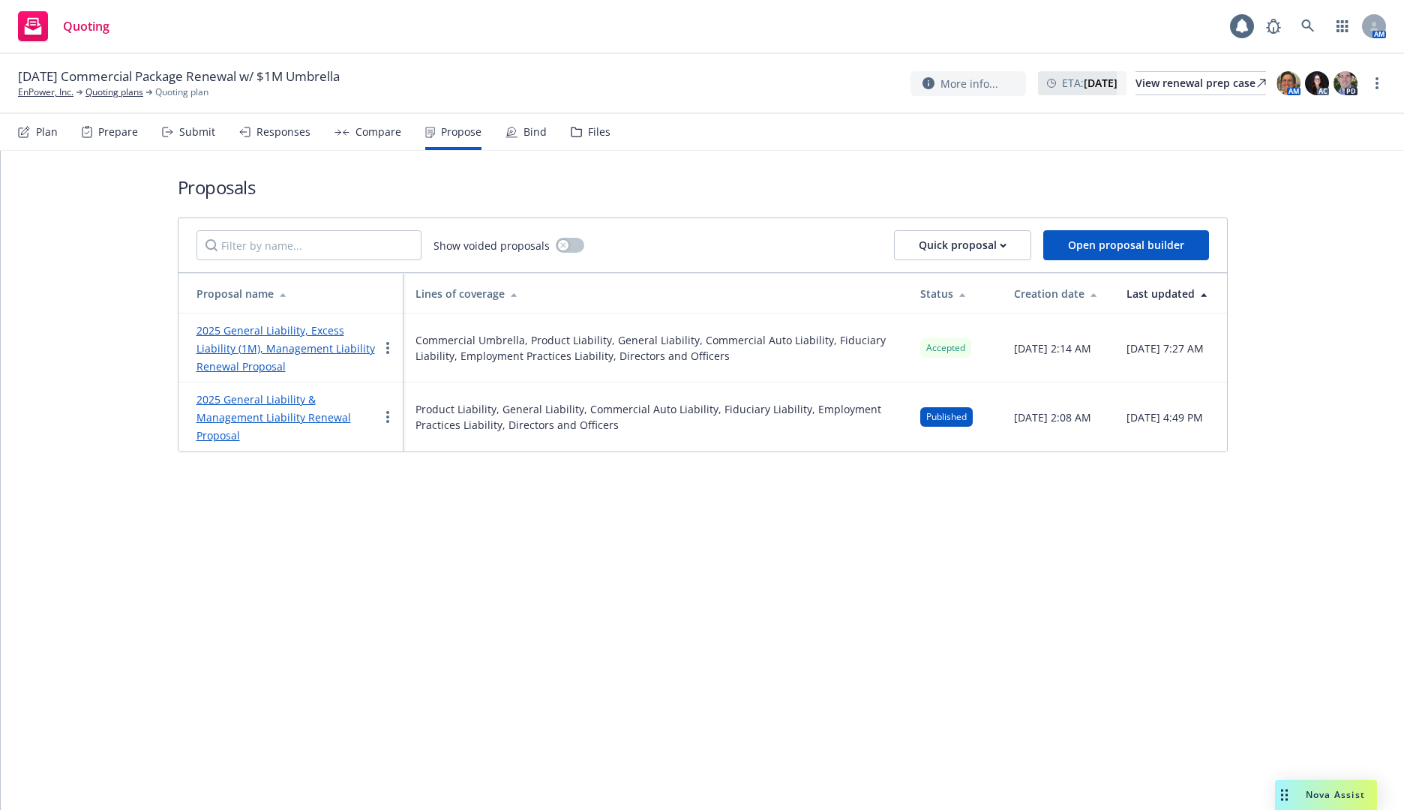
click at [315, 328] on link "2025 General Liability, Excess Liability (1M), Management Liability Renewal Pro…" at bounding box center [286, 348] width 179 height 50
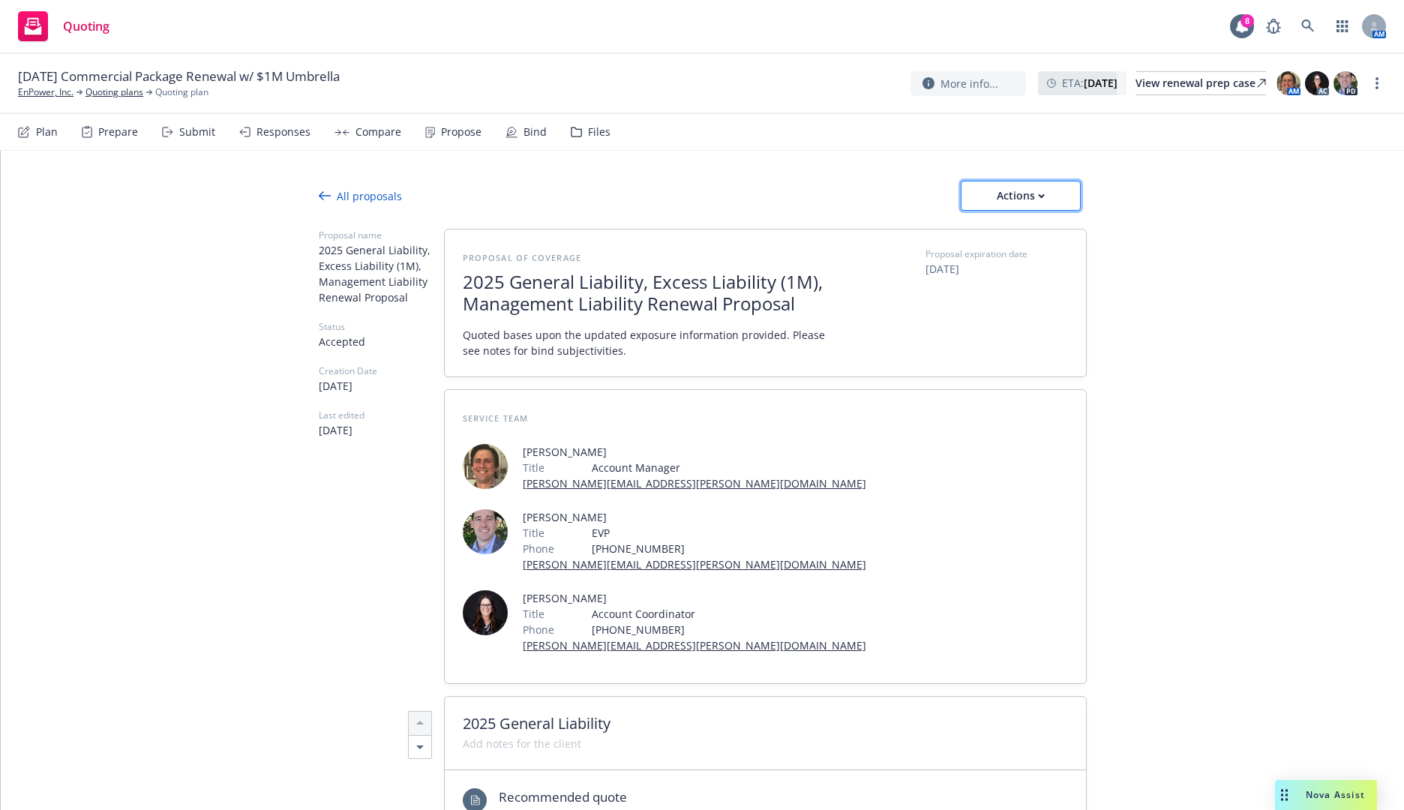
click at [1022, 200] on div "Actions" at bounding box center [1021, 196] width 71 height 29
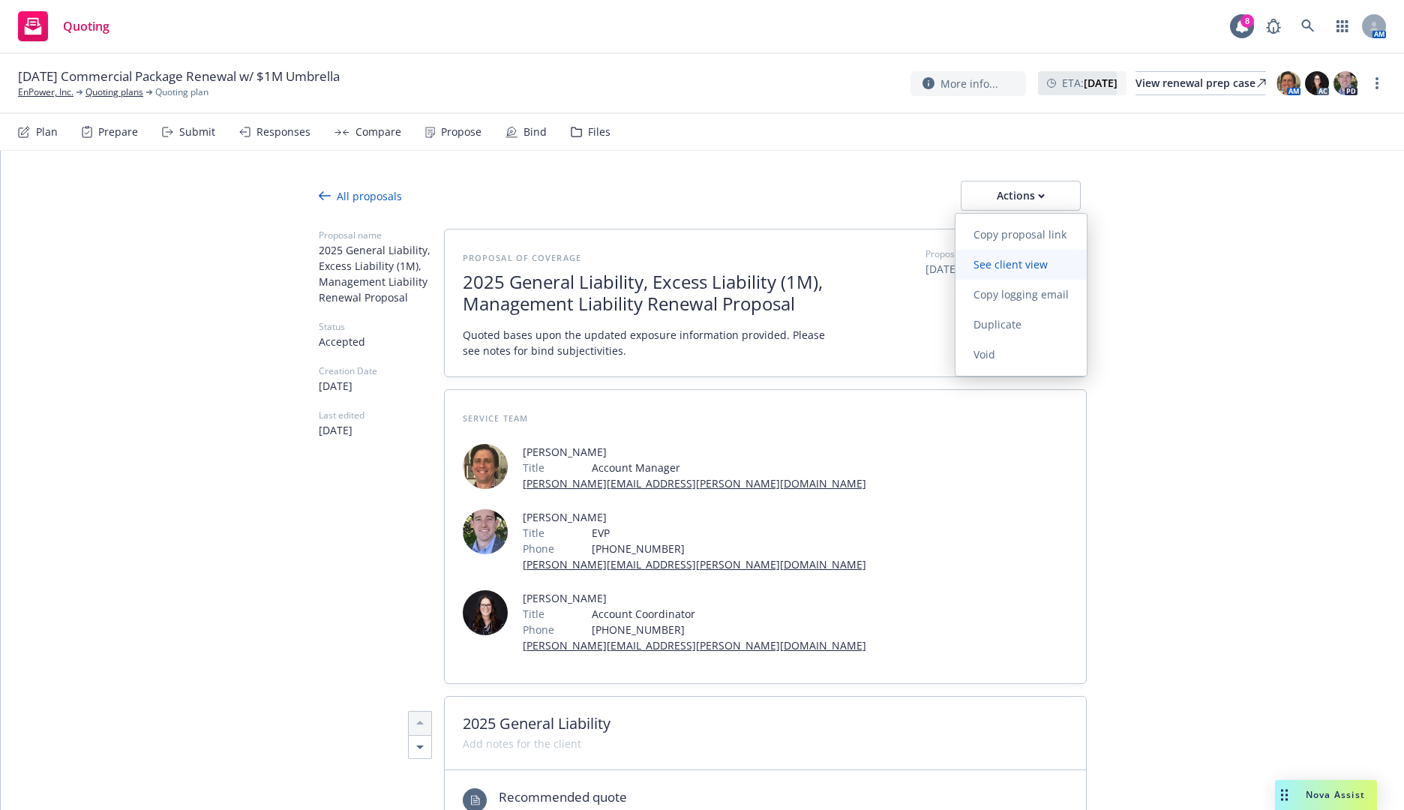
click at [1034, 265] on span "See client view" at bounding box center [1011, 264] width 110 height 14
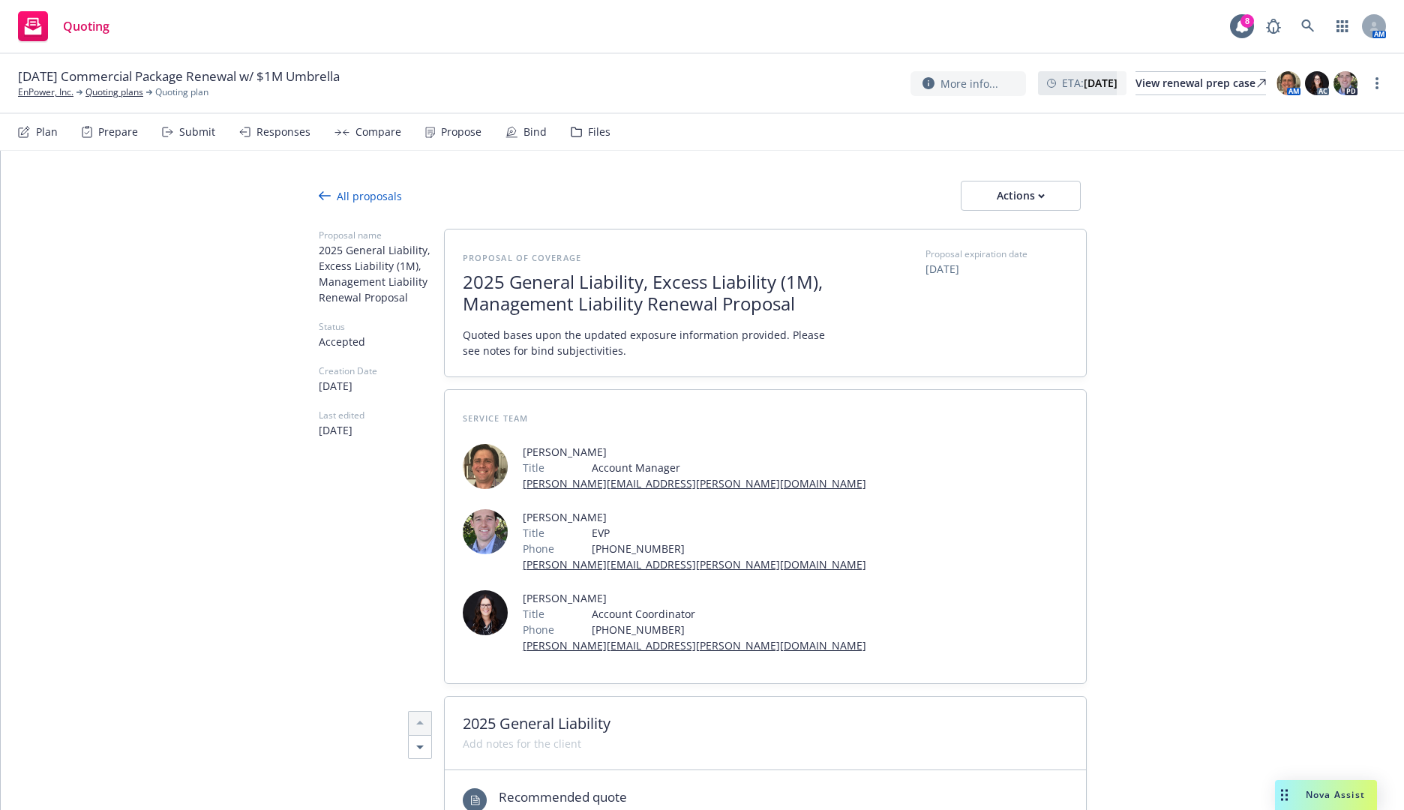
type textarea "x"
click at [1319, 27] on link at bounding box center [1308, 26] width 30 height 30
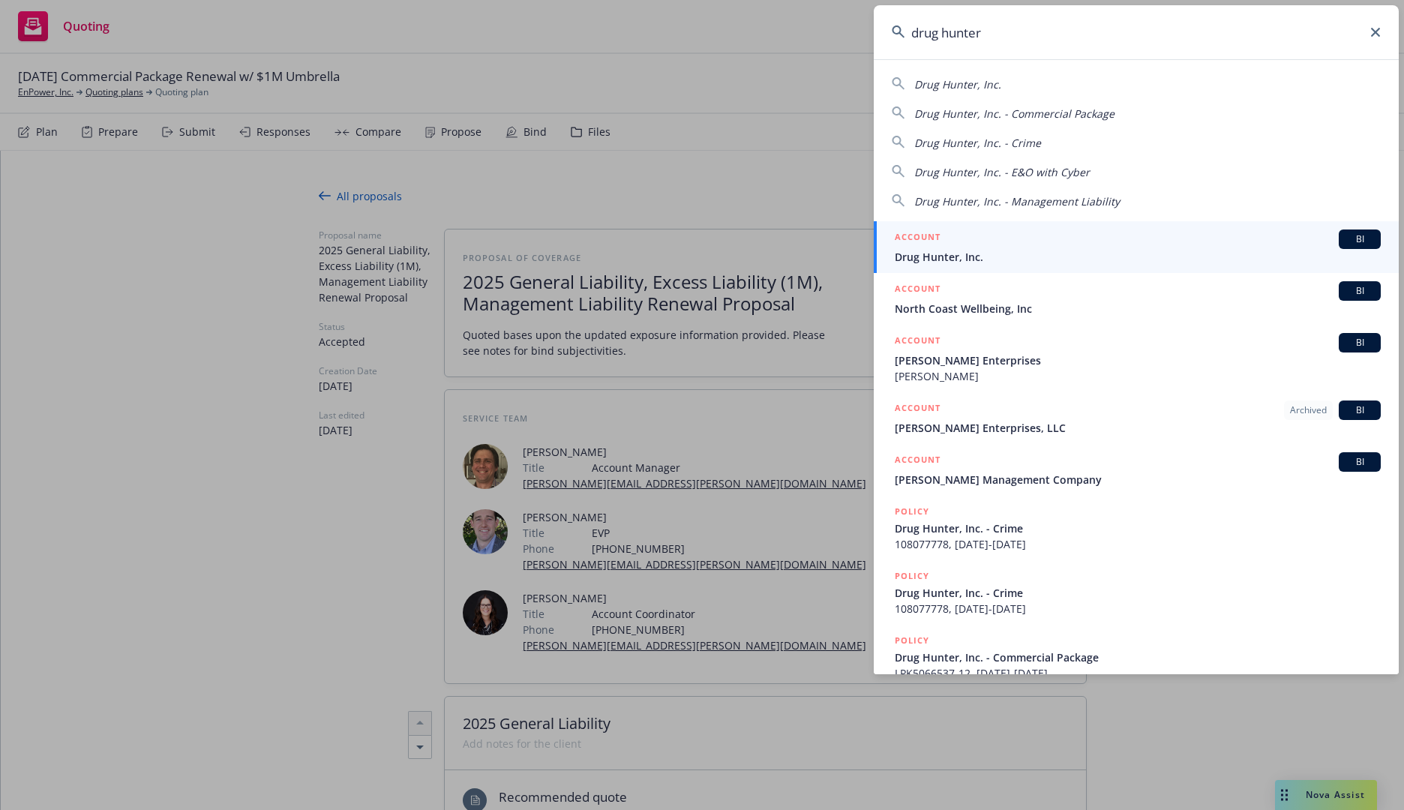
type input "drug hunter"
click at [1081, 253] on span "Drug Hunter, Inc." at bounding box center [1138, 257] width 486 height 16
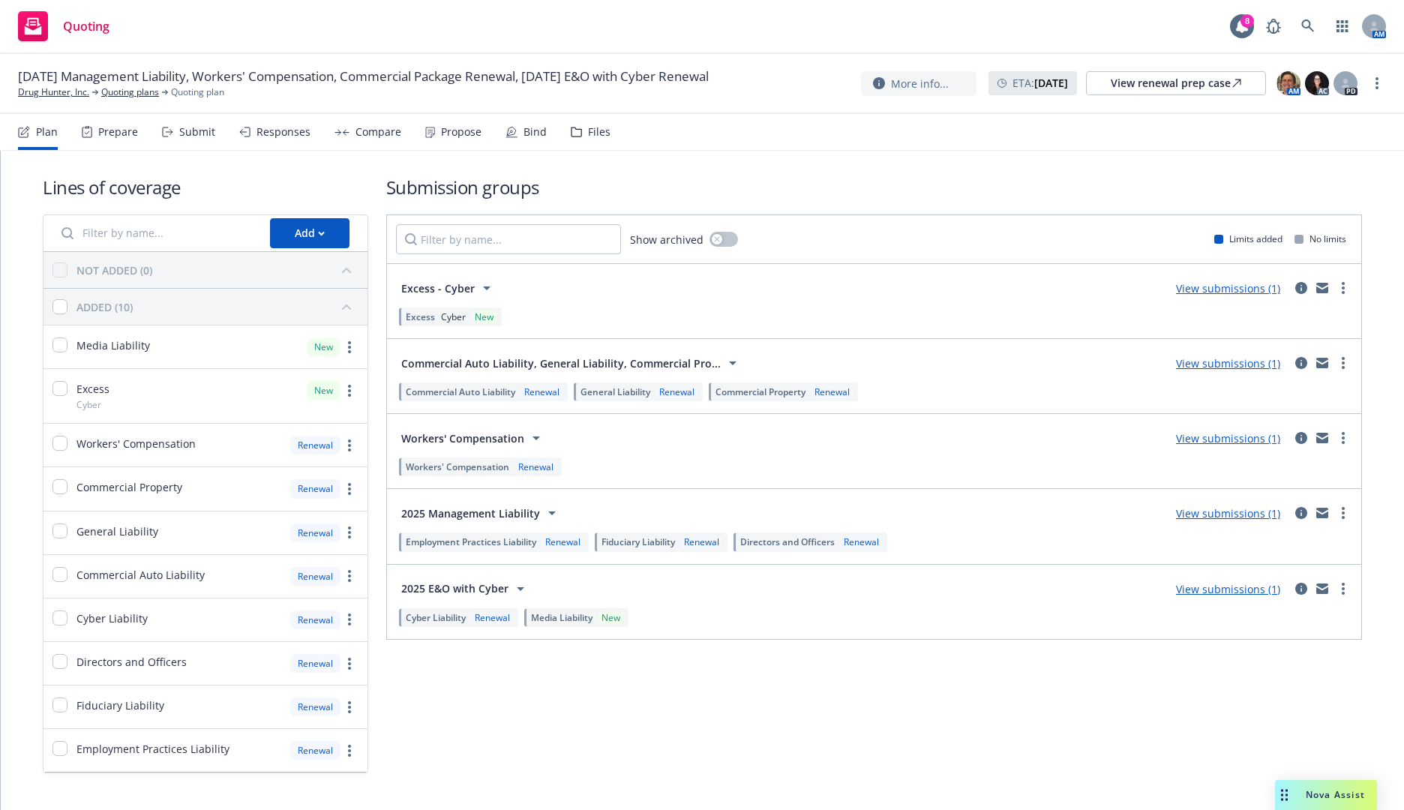
click at [508, 133] on icon at bounding box center [512, 132] width 12 height 12
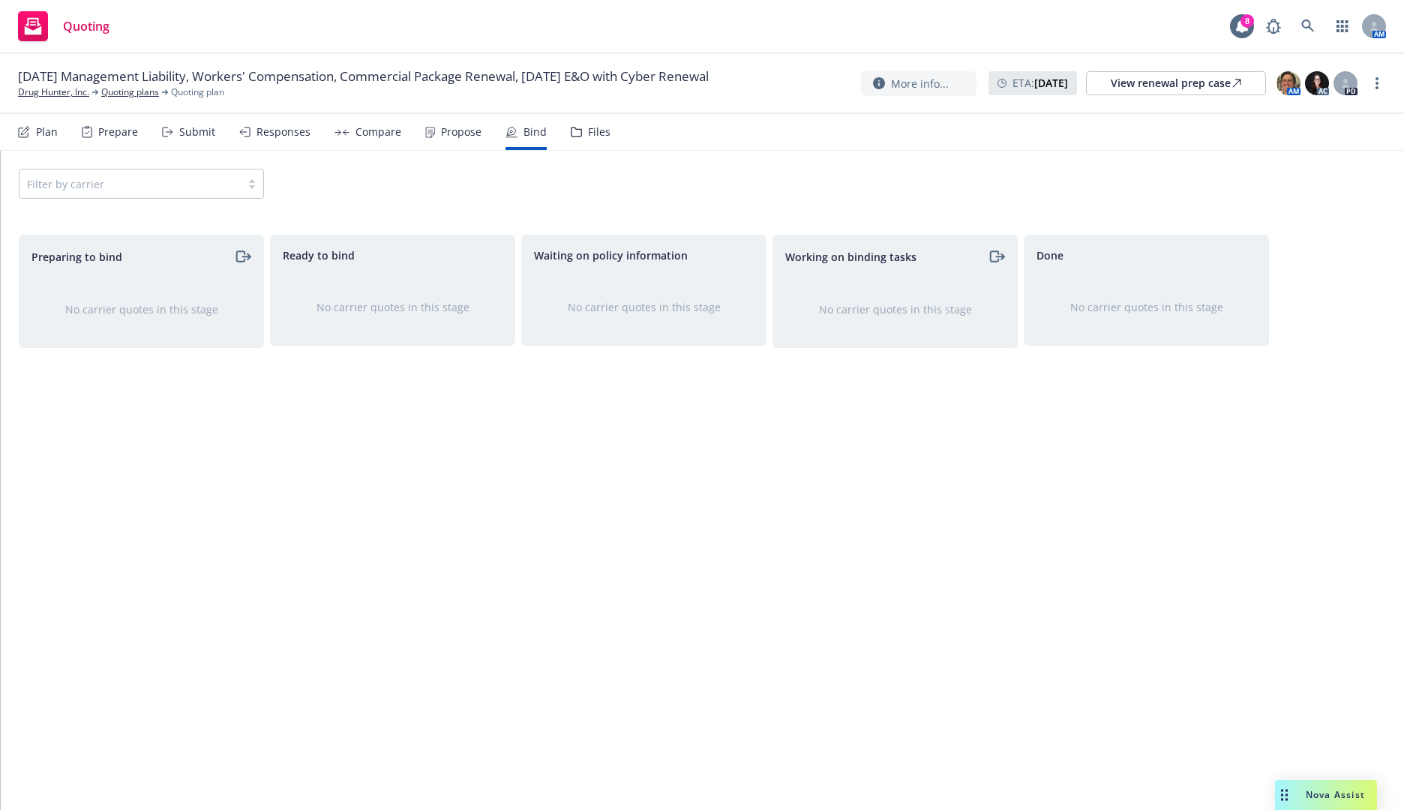
click at [469, 124] on div "Propose" at bounding box center [453, 132] width 56 height 36
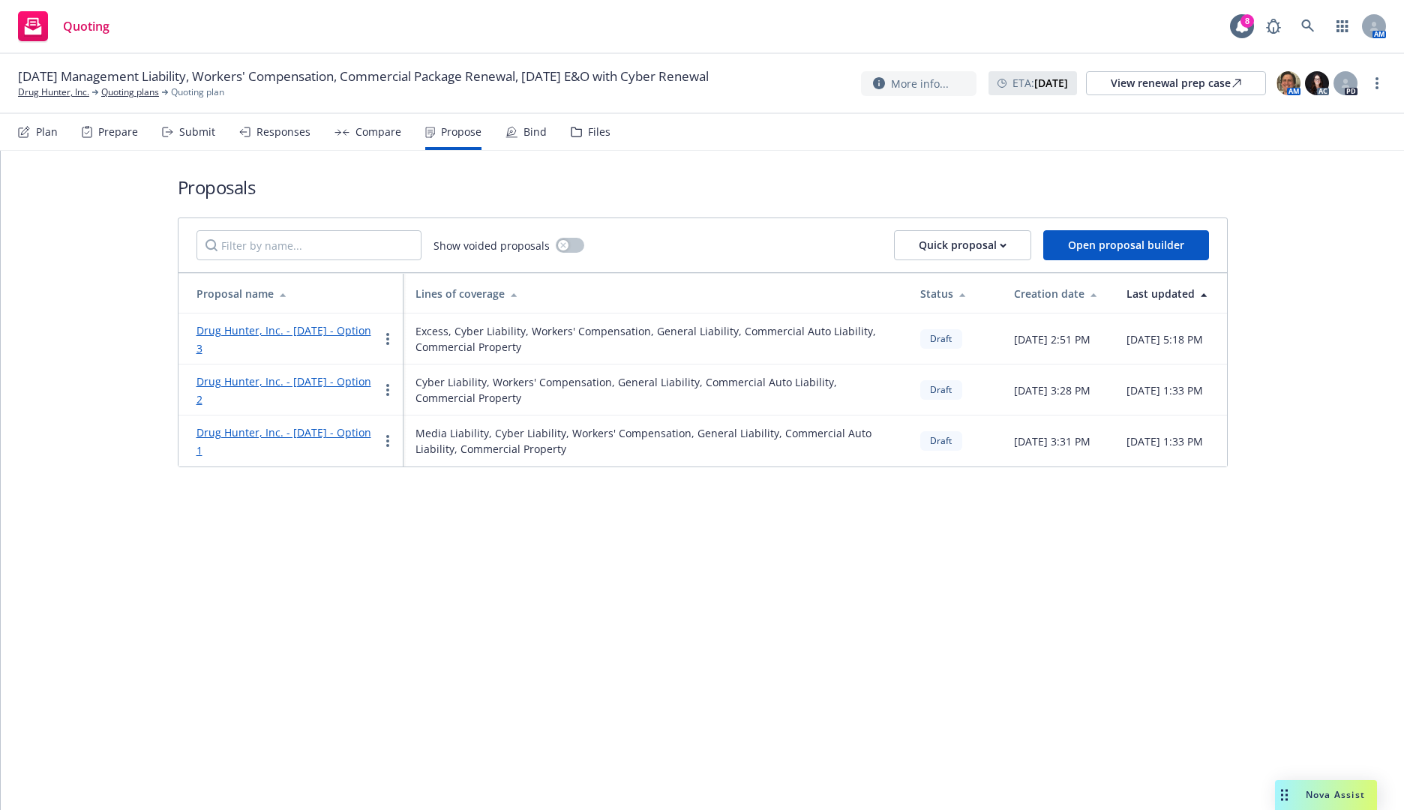
click at [414, 540] on div "Proposals Show voided proposals Quick proposal Open proposal builder Proposal n…" at bounding box center [702, 480] width 1403 height 659
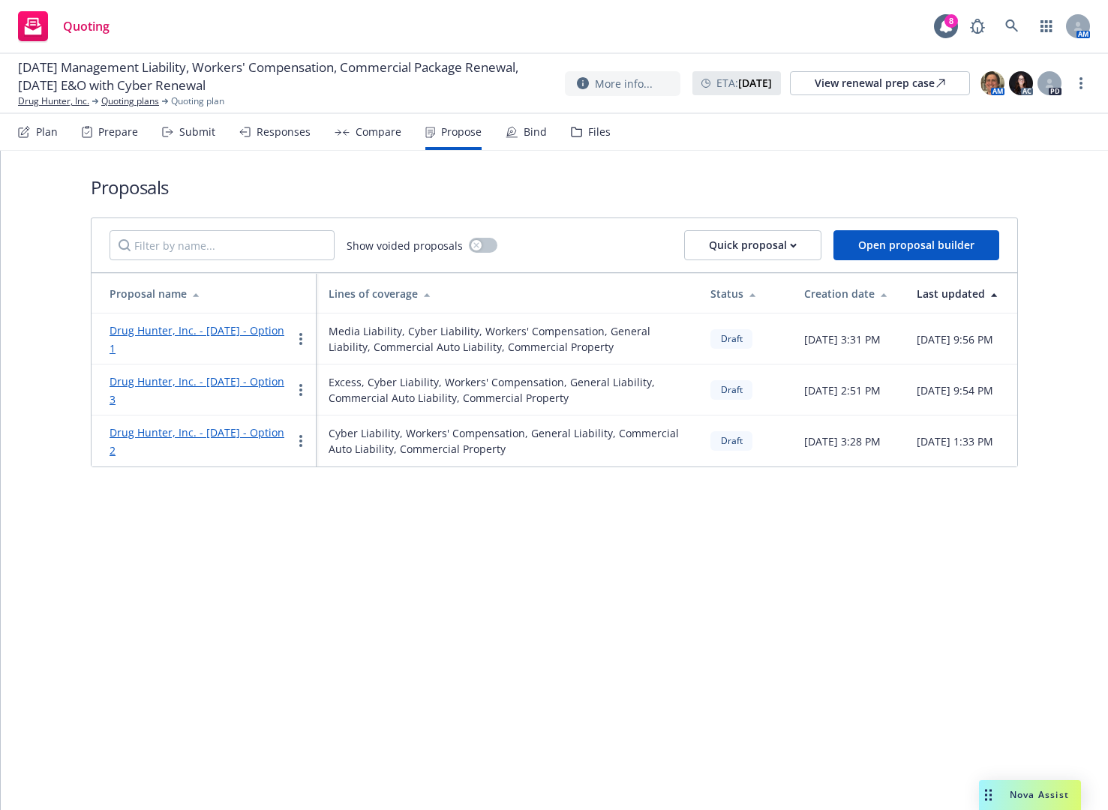
drag, startPoint x: 296, startPoint y: 265, endPoint x: 290, endPoint y: 298, distance: 33.5
click at [290, 295] on div "Show voided proposals Quick proposal Open proposal builder Proposal name Lines …" at bounding box center [554, 343] width 927 height 250
click at [297, 347] on link "more" at bounding box center [301, 339] width 18 height 18
click at [331, 422] on link "Duplicate" at bounding box center [360, 412] width 134 height 30
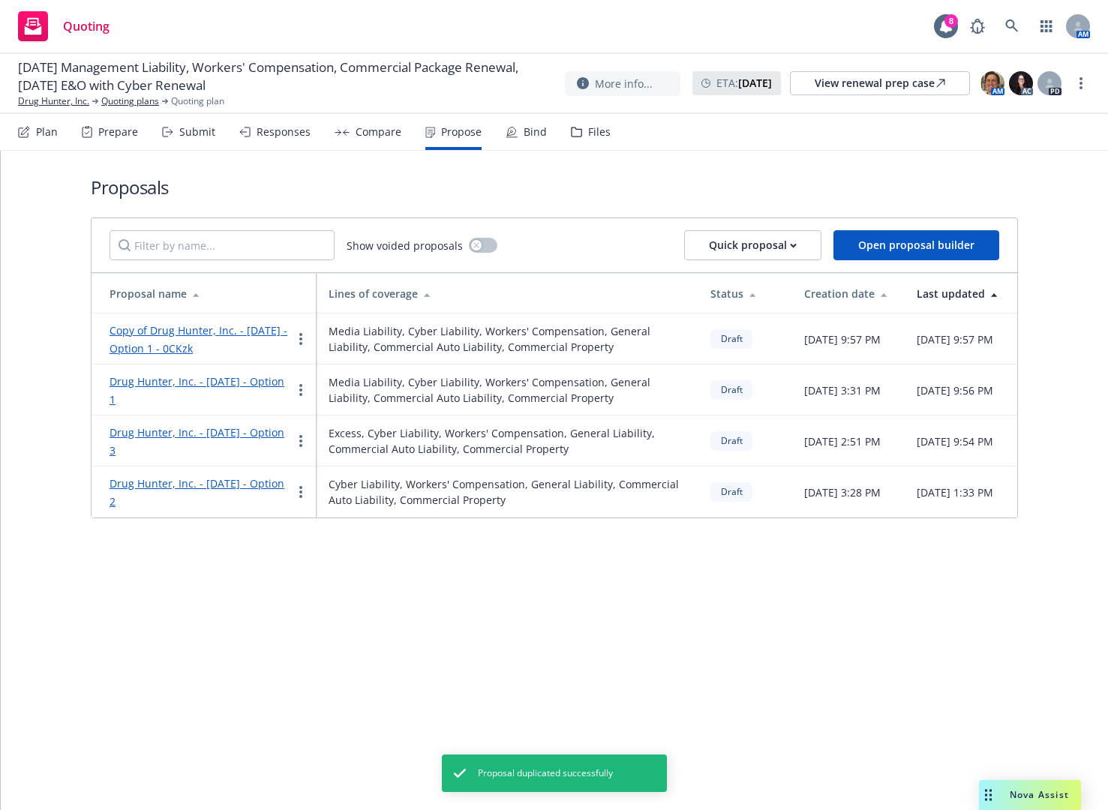
click at [249, 353] on link "Copy of Drug Hunter, Inc. - September 2025 - Option 1 - 0CKzk" at bounding box center [199, 339] width 178 height 32
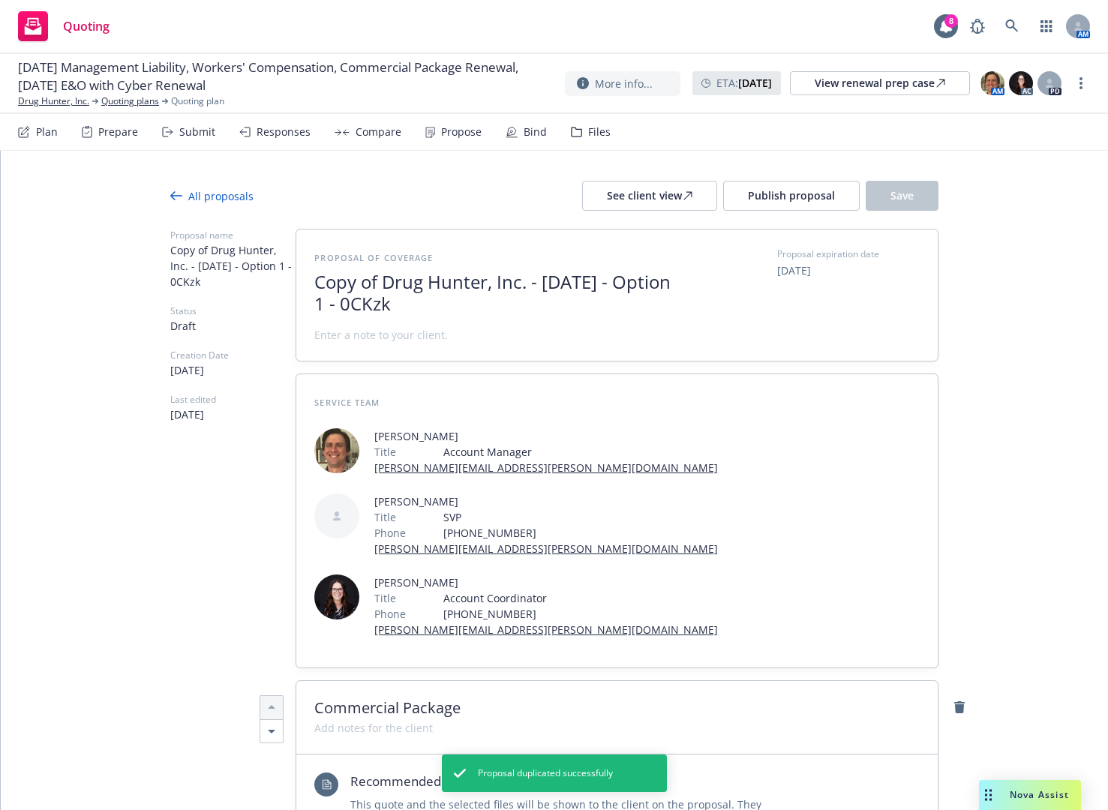
click at [518, 306] on span "Copy of Drug Hunter, Inc. - September 2025 - Option 1 - 0CKzk" at bounding box center [498, 294] width 368 height 44
drag, startPoint x: 472, startPoint y: 309, endPoint x: 407, endPoint y: 311, distance: 65.3
click at [407, 311] on span "Copy of Drug Hunter, Inc. - September 2025 - Option 1 - 0CKzk" at bounding box center [498, 294] width 368 height 44
type textarea "x"
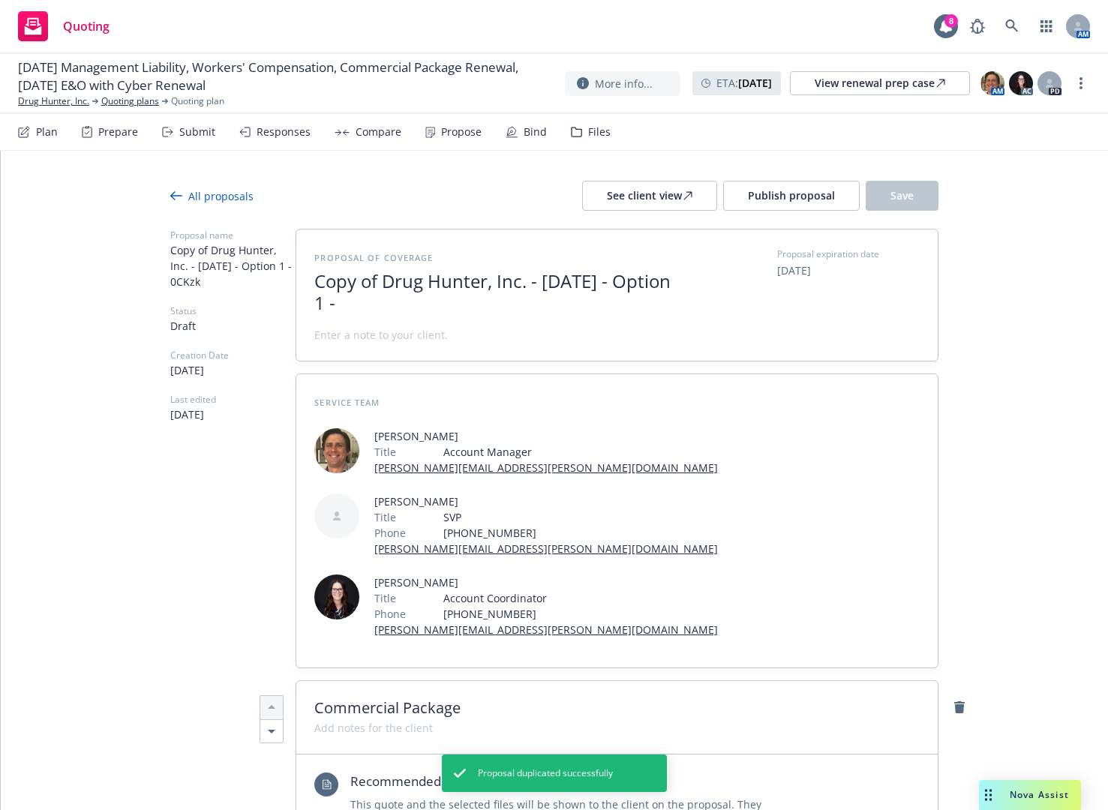
click at [797, 263] on span "[DATE]" at bounding box center [794, 271] width 34 height 16
select select "September"
select select "2025"
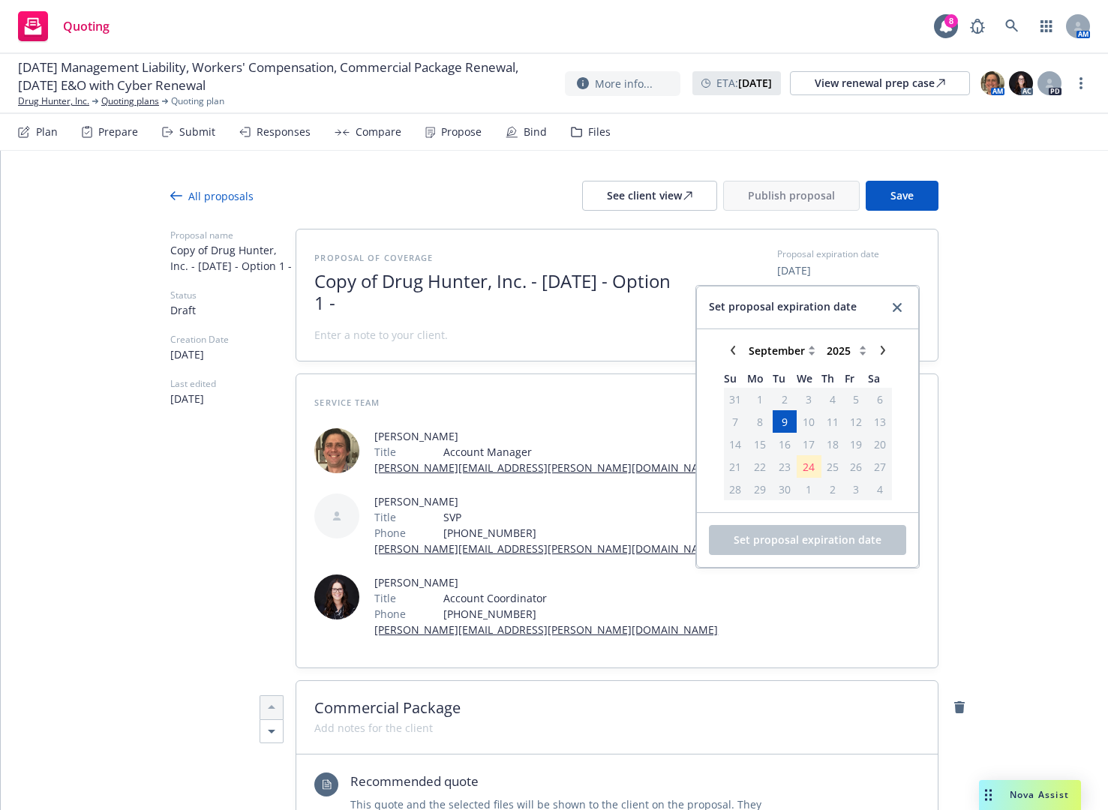
type textarea "x"
click at [899, 306] on link "close" at bounding box center [897, 308] width 18 height 18
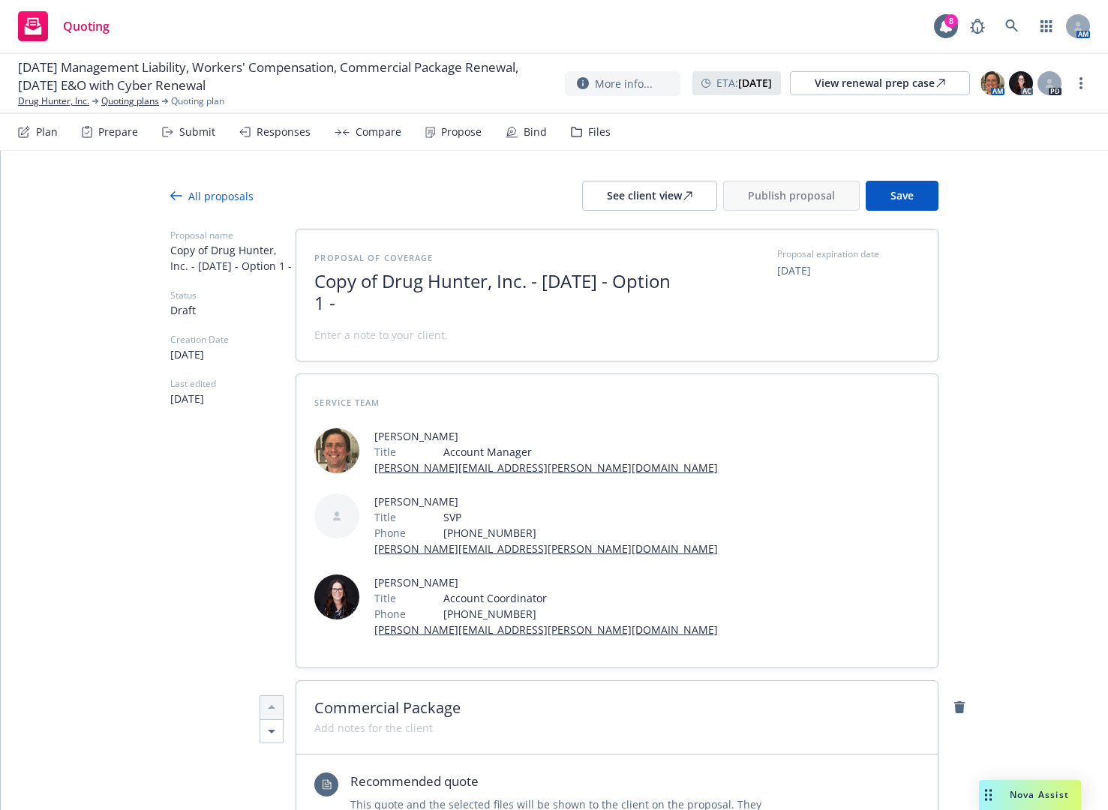
click at [182, 191] on div "All proposals" at bounding box center [211, 196] width 83 height 16
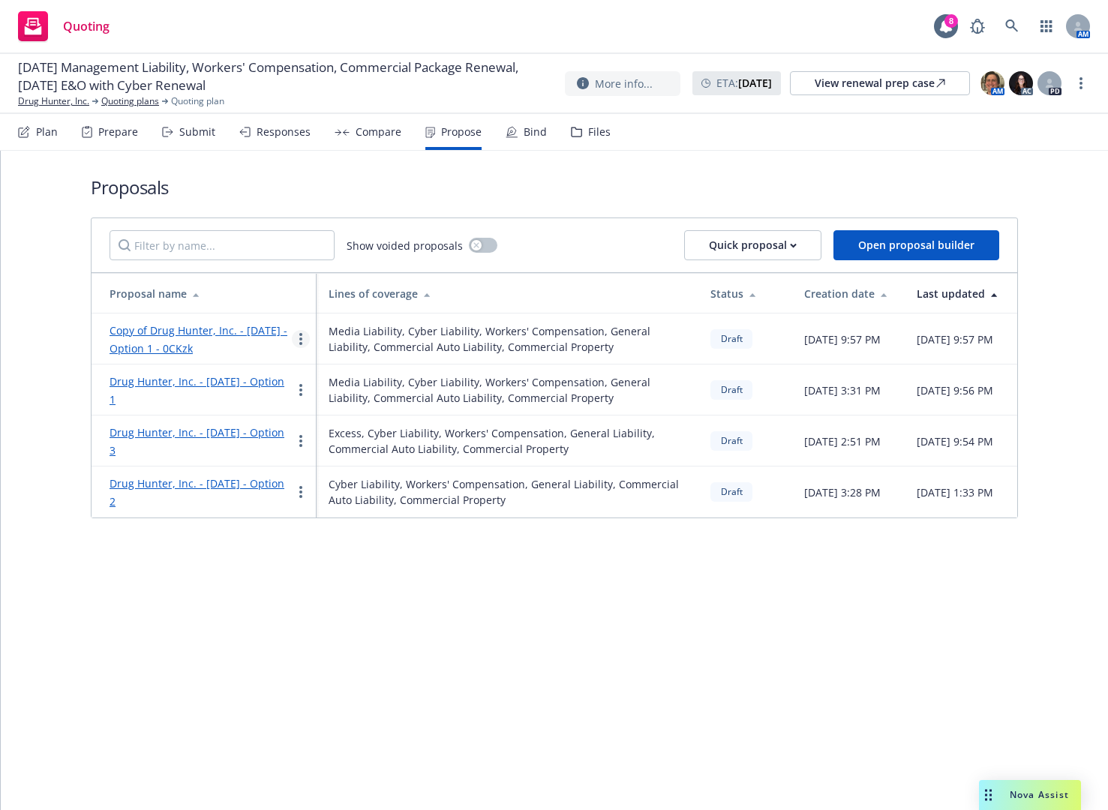
click at [296, 341] on link "more" at bounding box center [301, 339] width 18 height 18
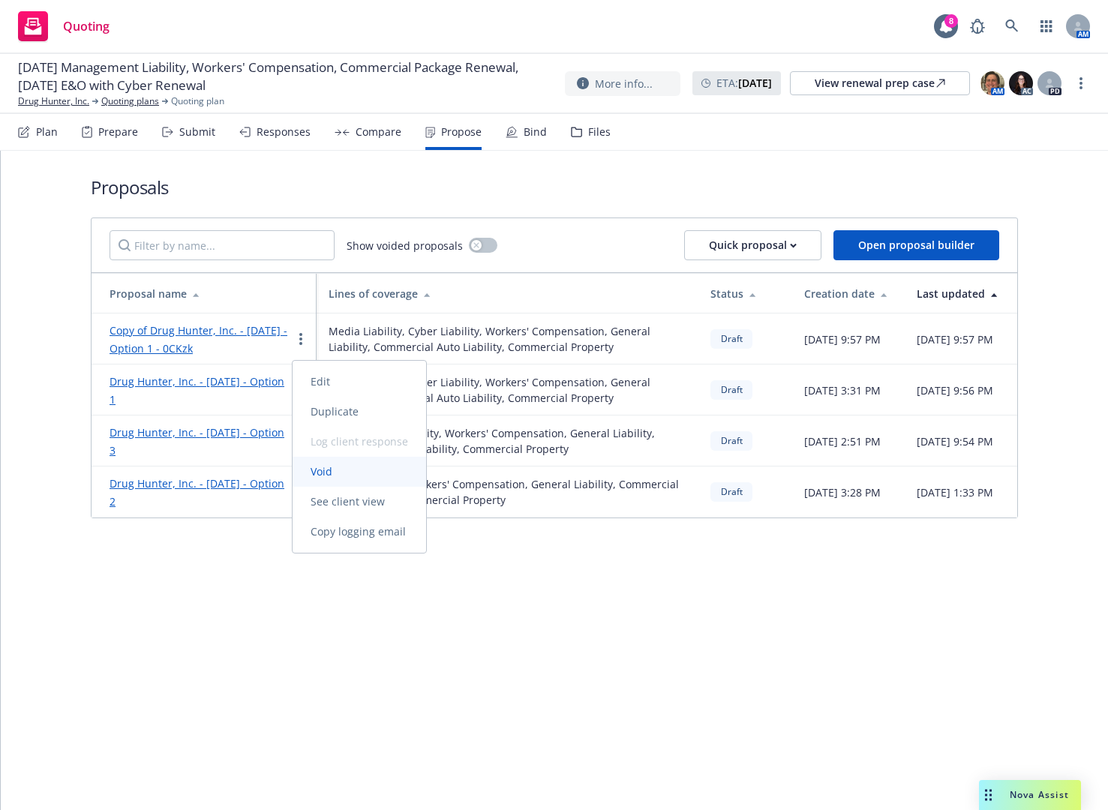
click at [340, 473] on span "Void" at bounding box center [322, 471] width 58 height 14
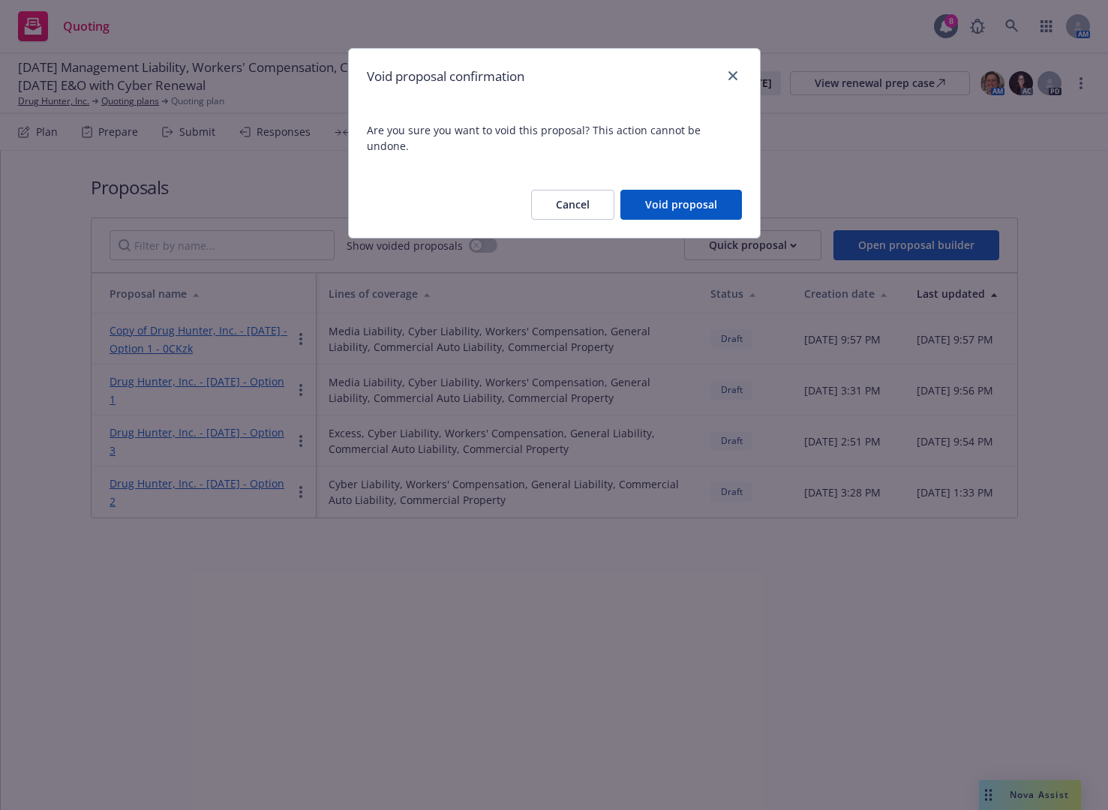
click at [668, 191] on button "Void proposal" at bounding box center [681, 205] width 122 height 30
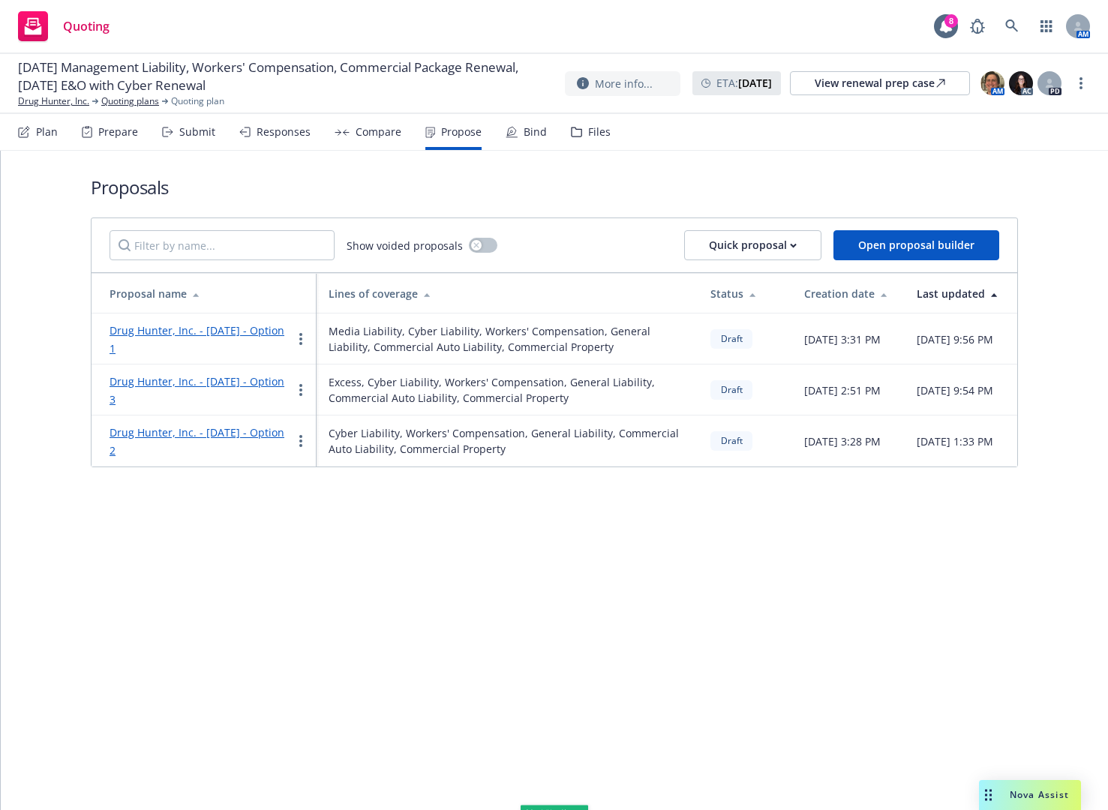
click at [197, 122] on div "Submit" at bounding box center [188, 132] width 53 height 36
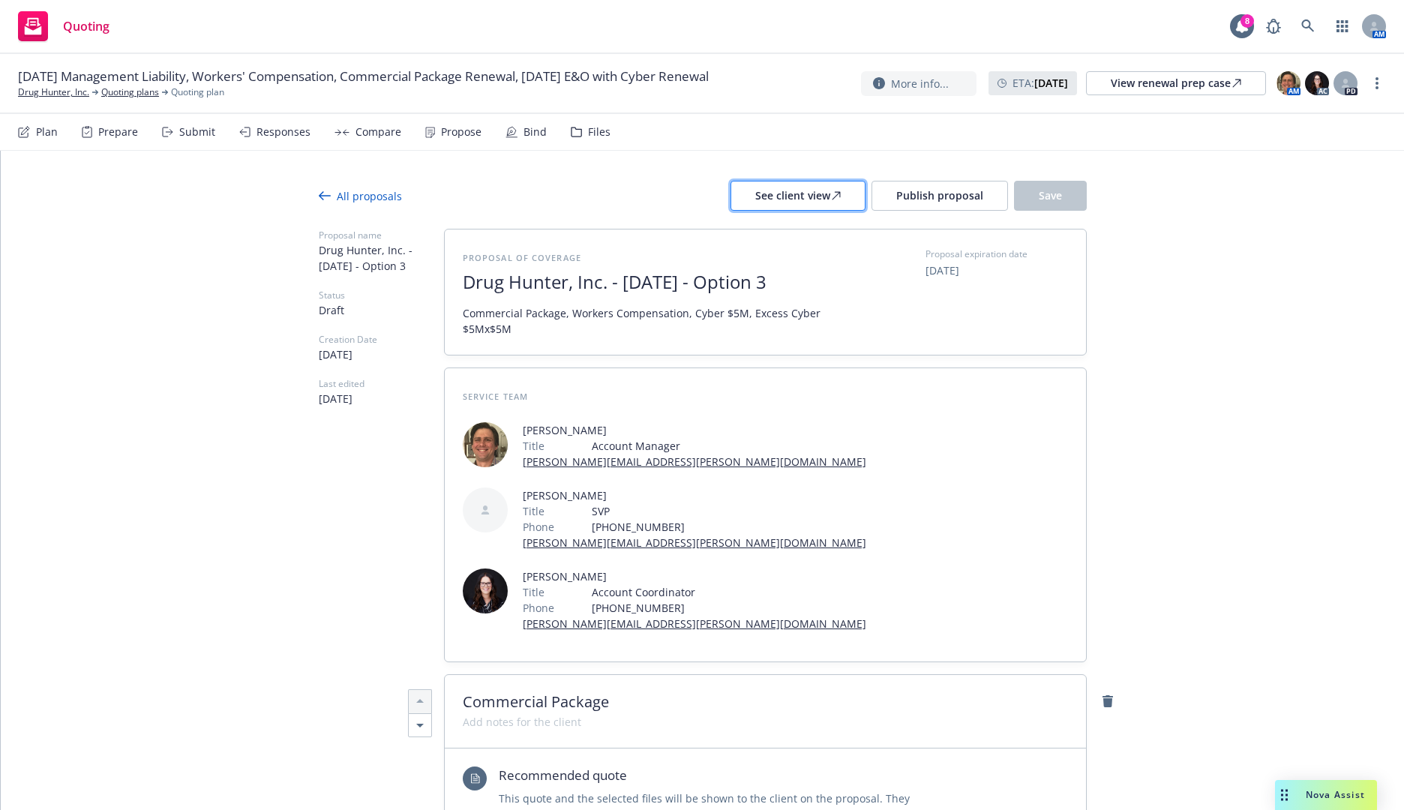
click at [832, 193] on icon at bounding box center [836, 195] width 9 height 9
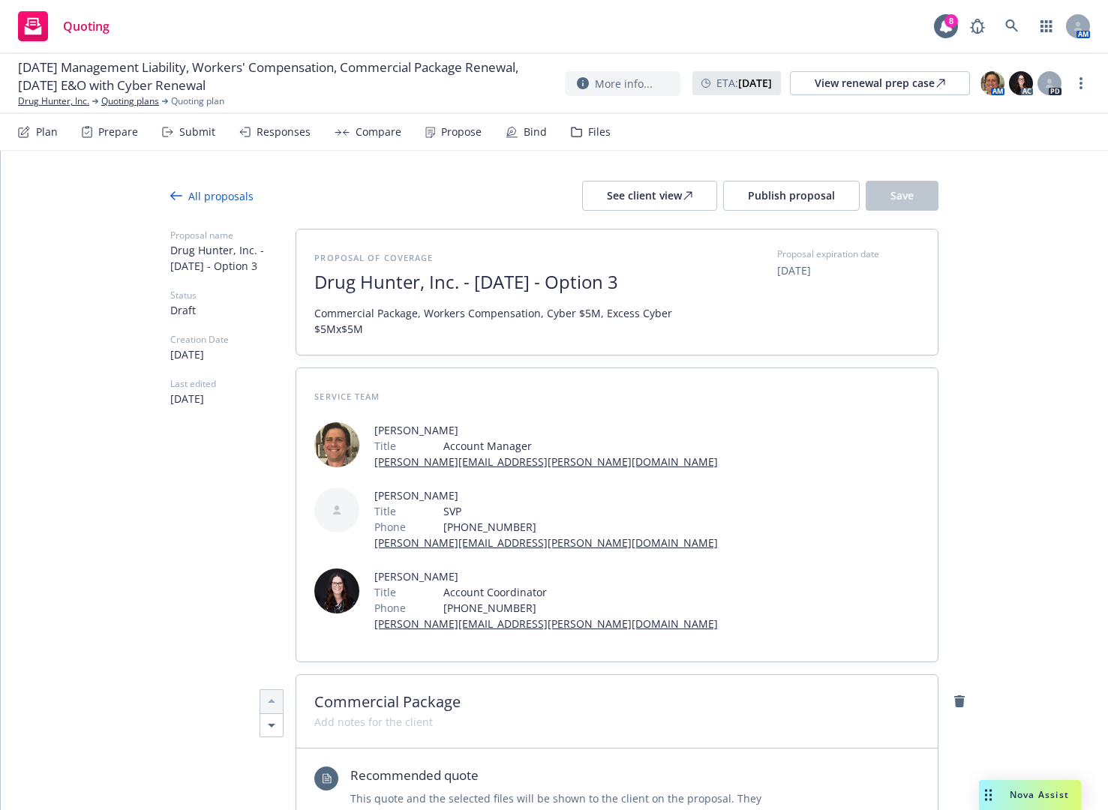
click at [218, 196] on div "All proposals" at bounding box center [211, 196] width 83 height 16
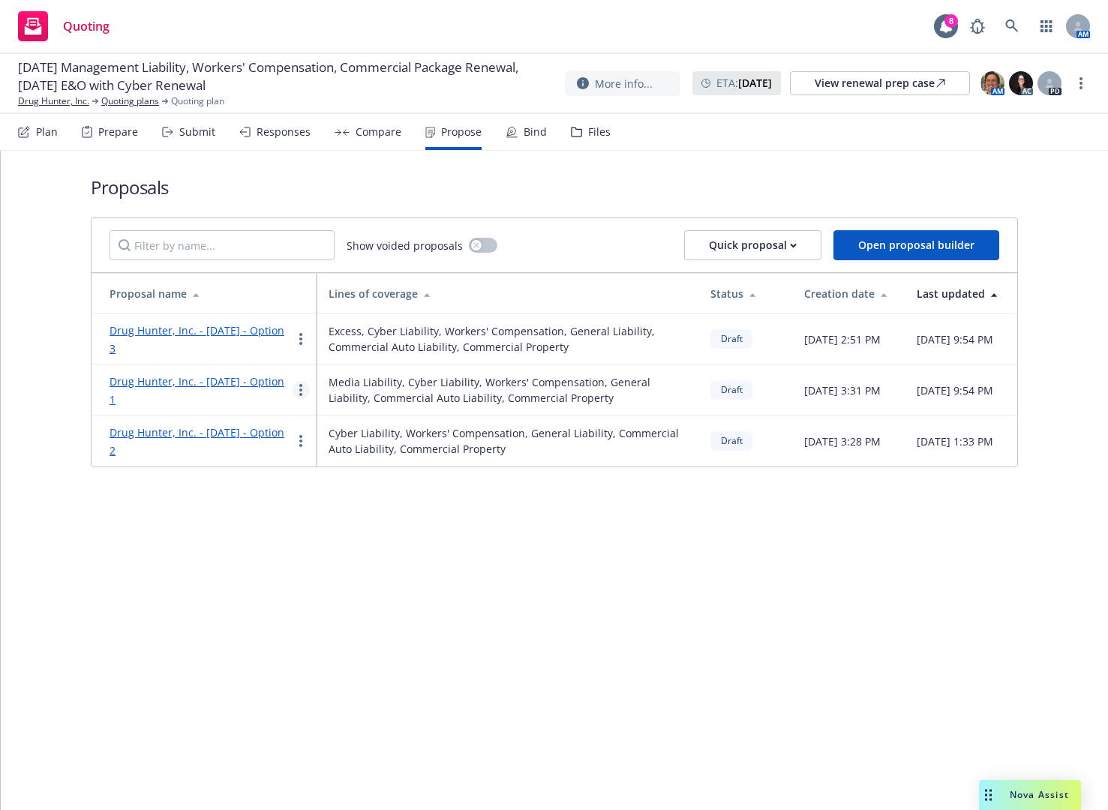
click at [296, 396] on link "more" at bounding box center [301, 390] width 18 height 18
drag, startPoint x: 234, startPoint y: 533, endPoint x: 242, endPoint y: 506, distance: 29.0
click at [235, 533] on div "Proposals Show voided proposals Quick proposal Open proposal builder Proposal n…" at bounding box center [554, 480] width 1107 height 659
click at [252, 387] on link "Drug Hunter, Inc. - [DATE] - Option 1" at bounding box center [197, 390] width 175 height 32
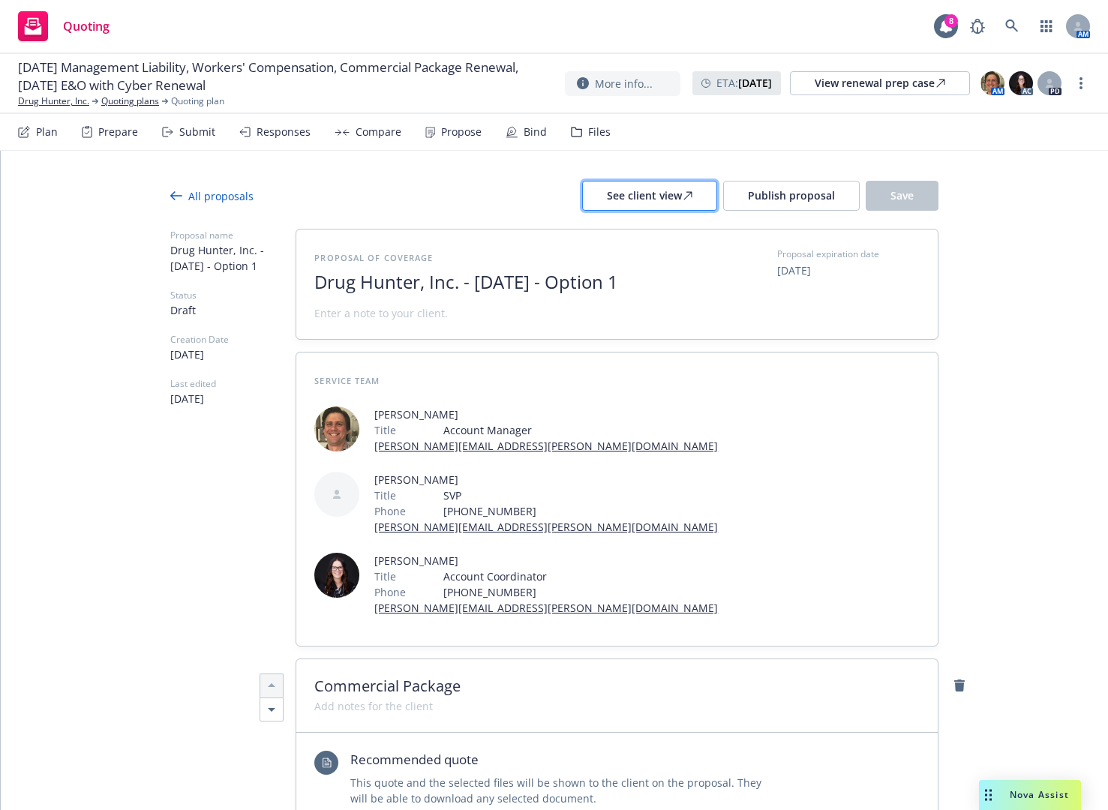
click at [665, 195] on div "See client view" at bounding box center [650, 196] width 86 height 29
type textarea "x"
click at [778, 272] on span "[DATE]" at bounding box center [794, 271] width 34 height 16
select select "September"
select select "2025"
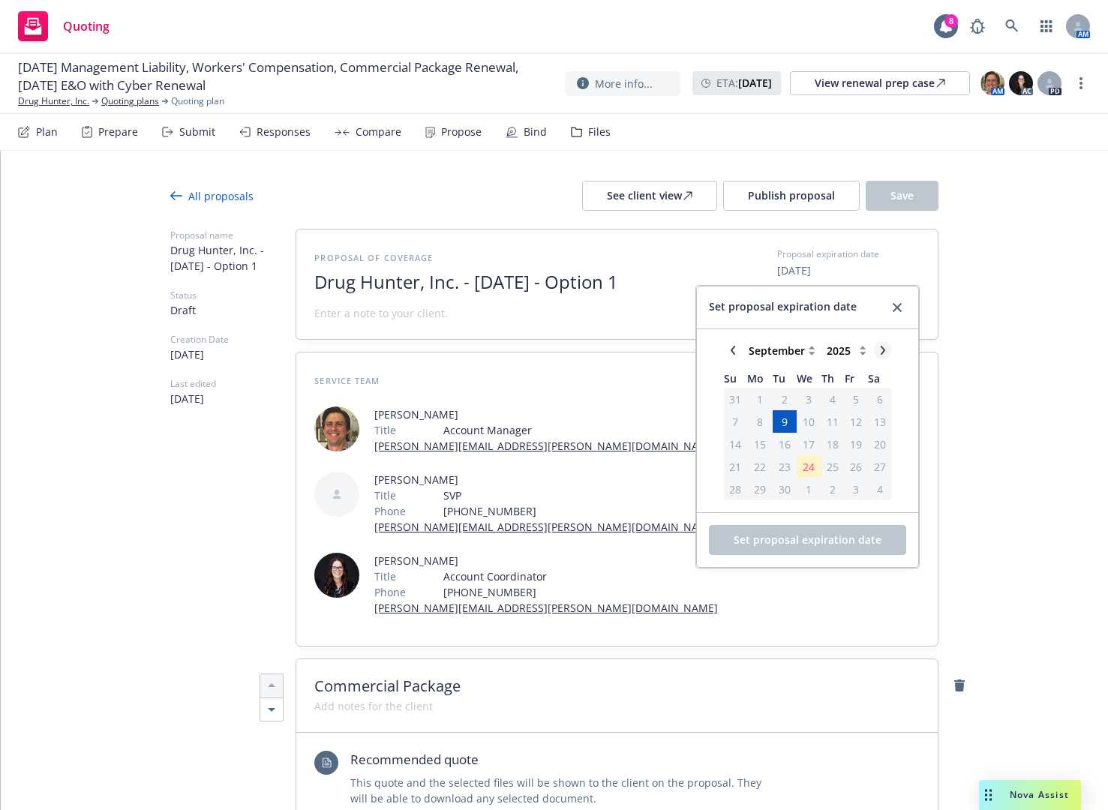
click at [874, 350] on link "chevronRight" at bounding box center [883, 350] width 18 height 18
select select "October"
click at [893, 305] on icon "close" at bounding box center [897, 307] width 9 height 9
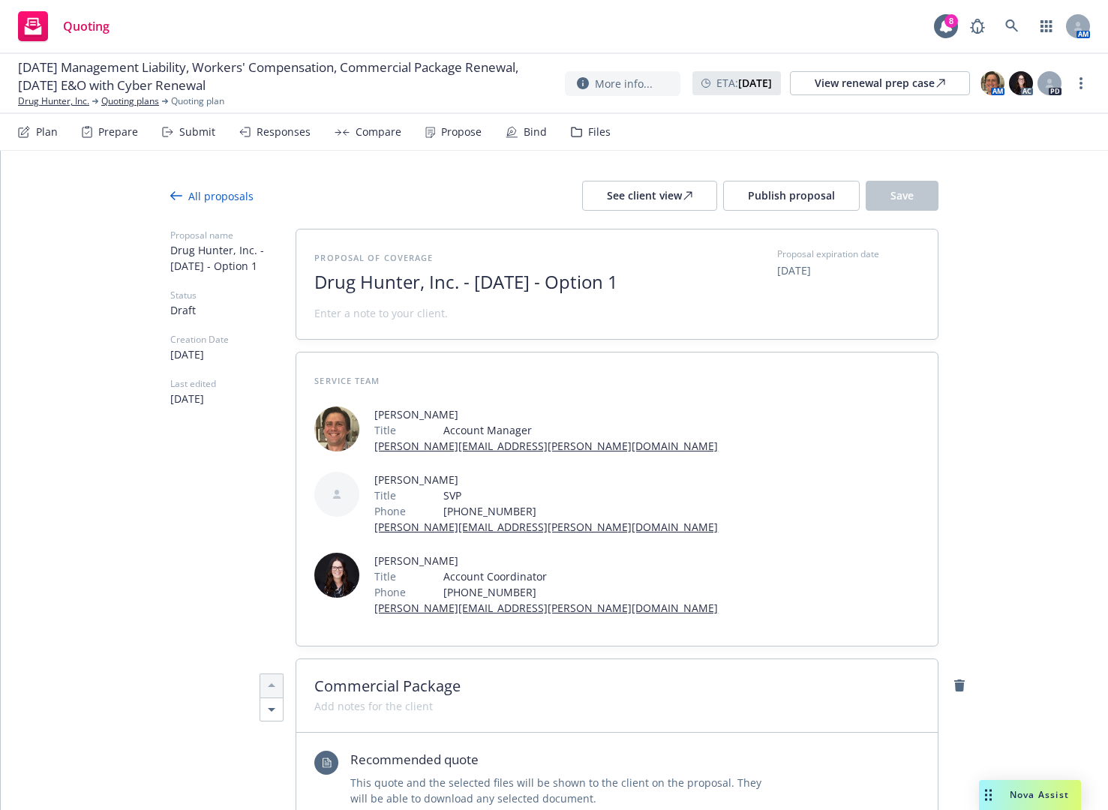
click at [203, 197] on div "All proposals" at bounding box center [211, 196] width 83 height 16
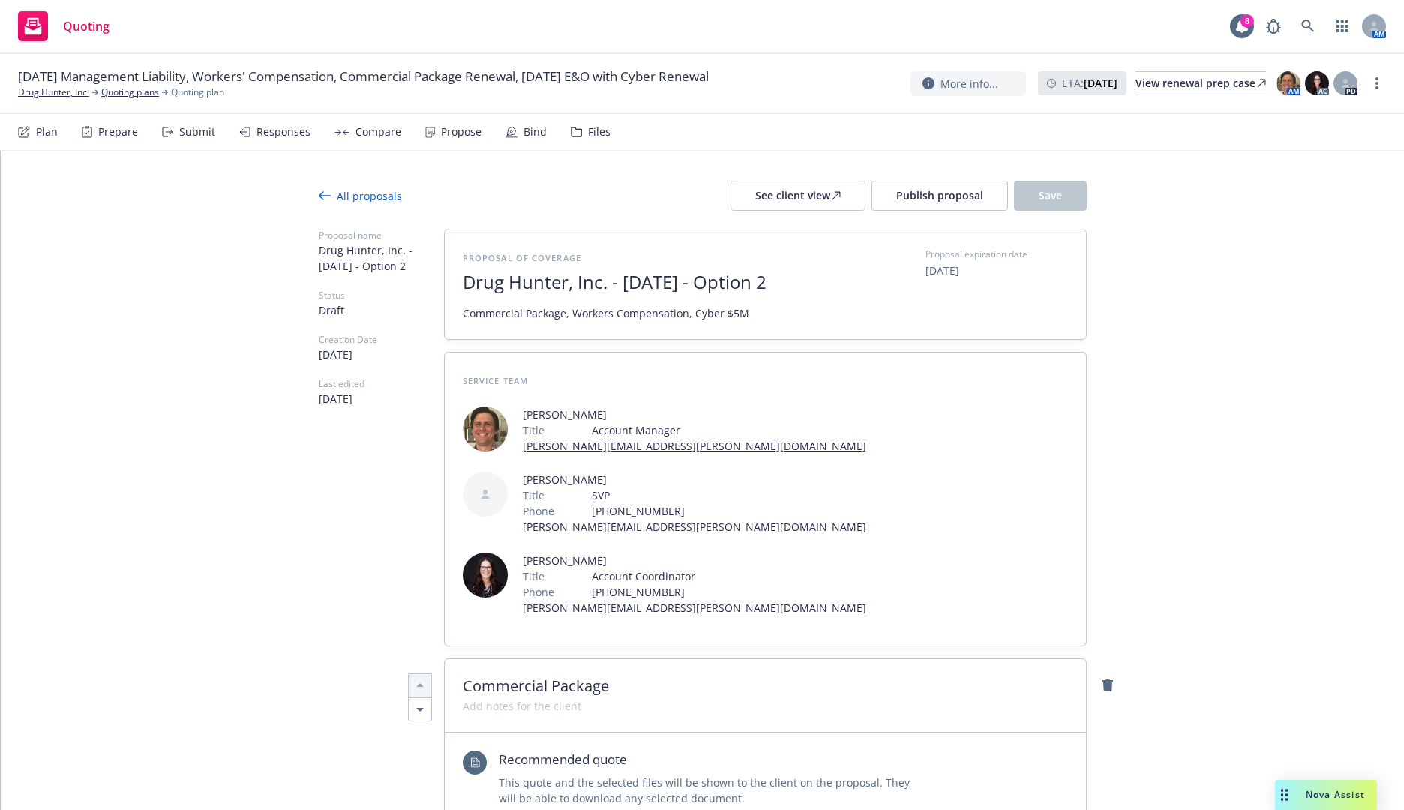
type textarea "x"
click at [783, 194] on div "See client view" at bounding box center [798, 196] width 86 height 29
click at [807, 193] on div "See client view" at bounding box center [798, 196] width 86 height 29
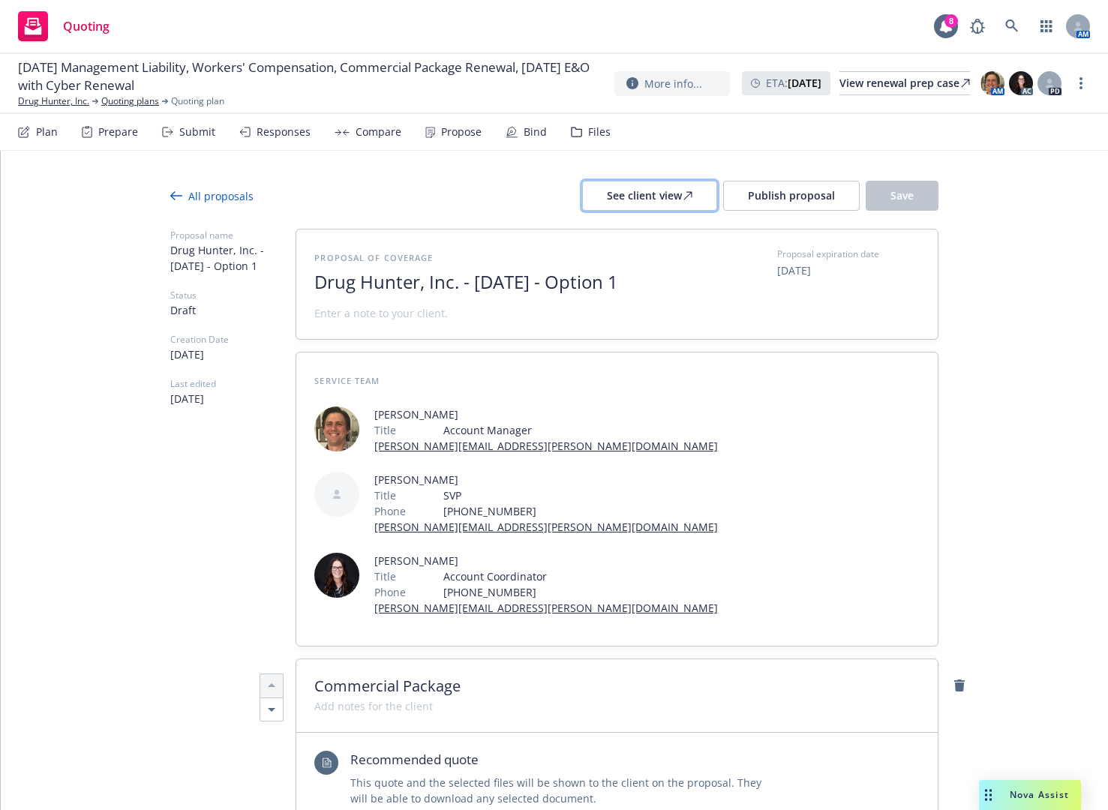
type textarea "x"
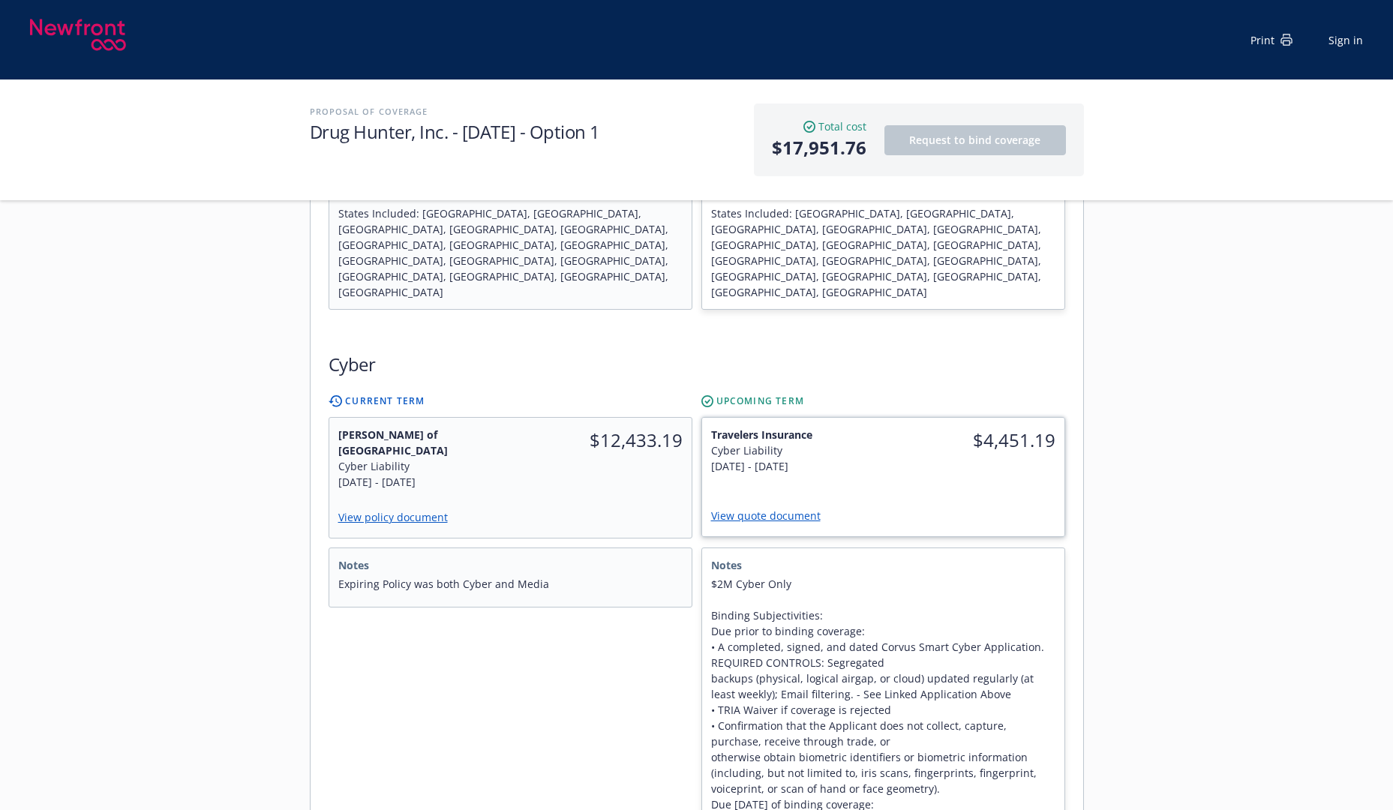
scroll to position [900, 0]
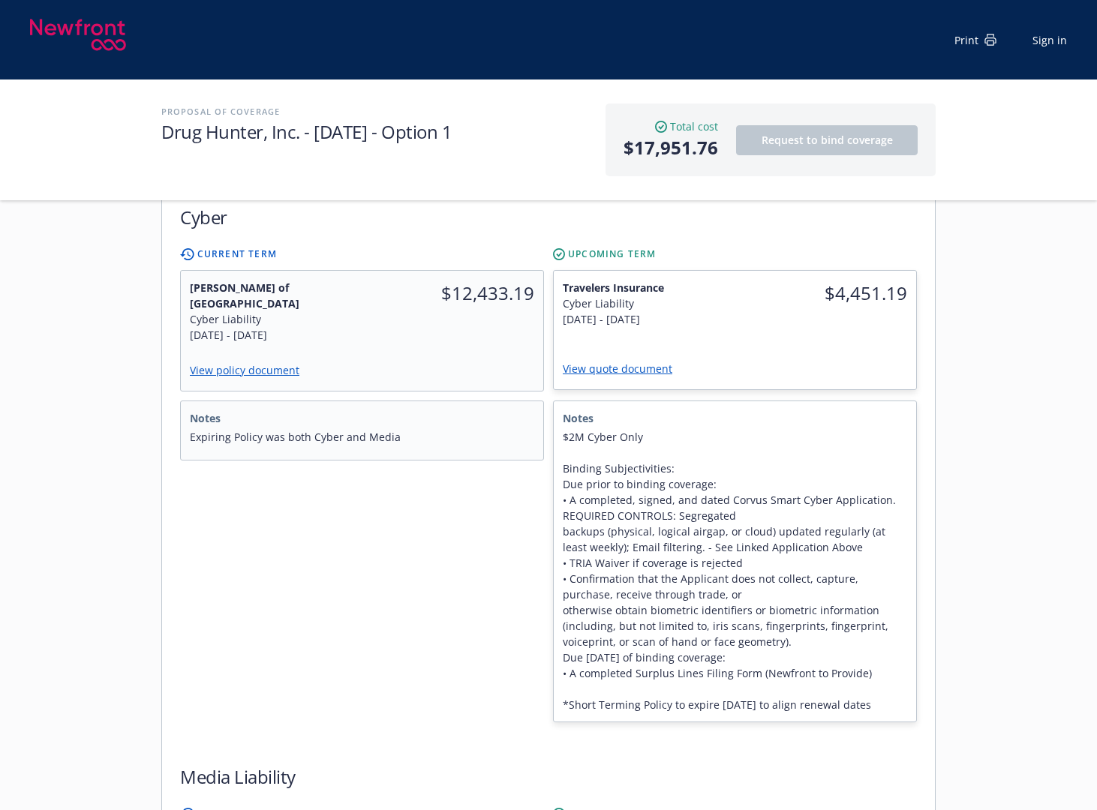
scroll to position [1050, 0]
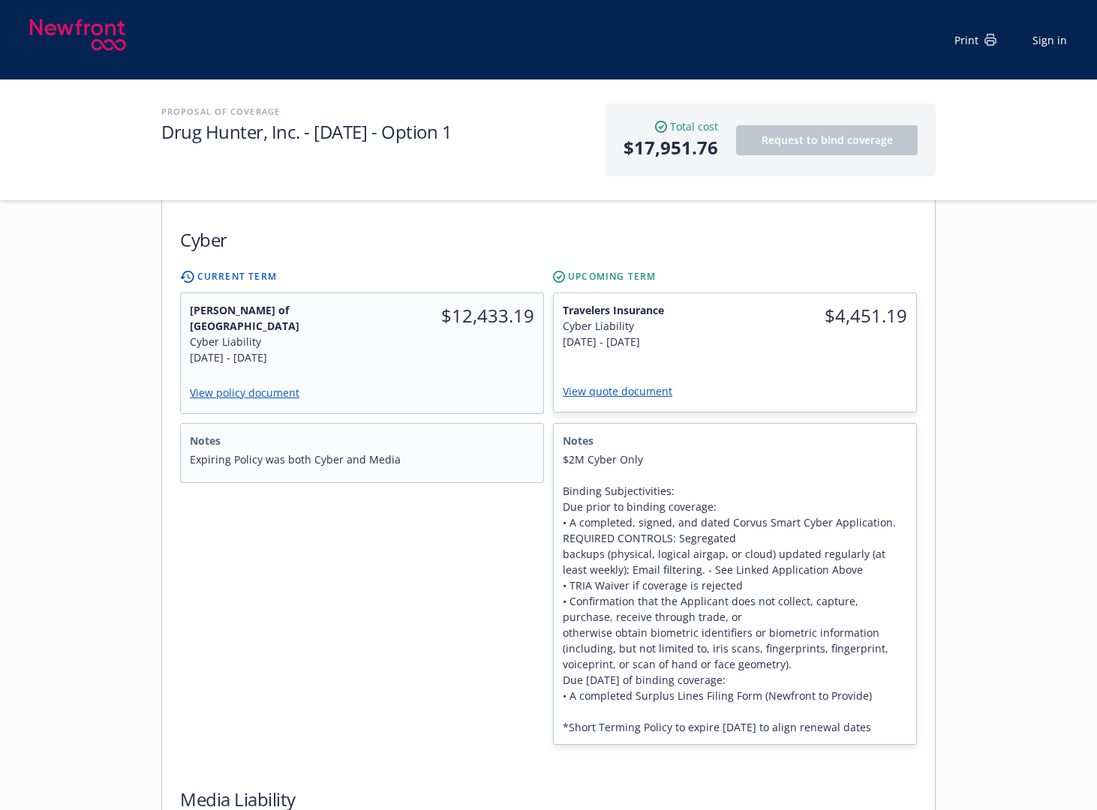
click at [396, 498] on div "Notes Expiring Policy was both Cyber and Media" at bounding box center [362, 584] width 364 height 322
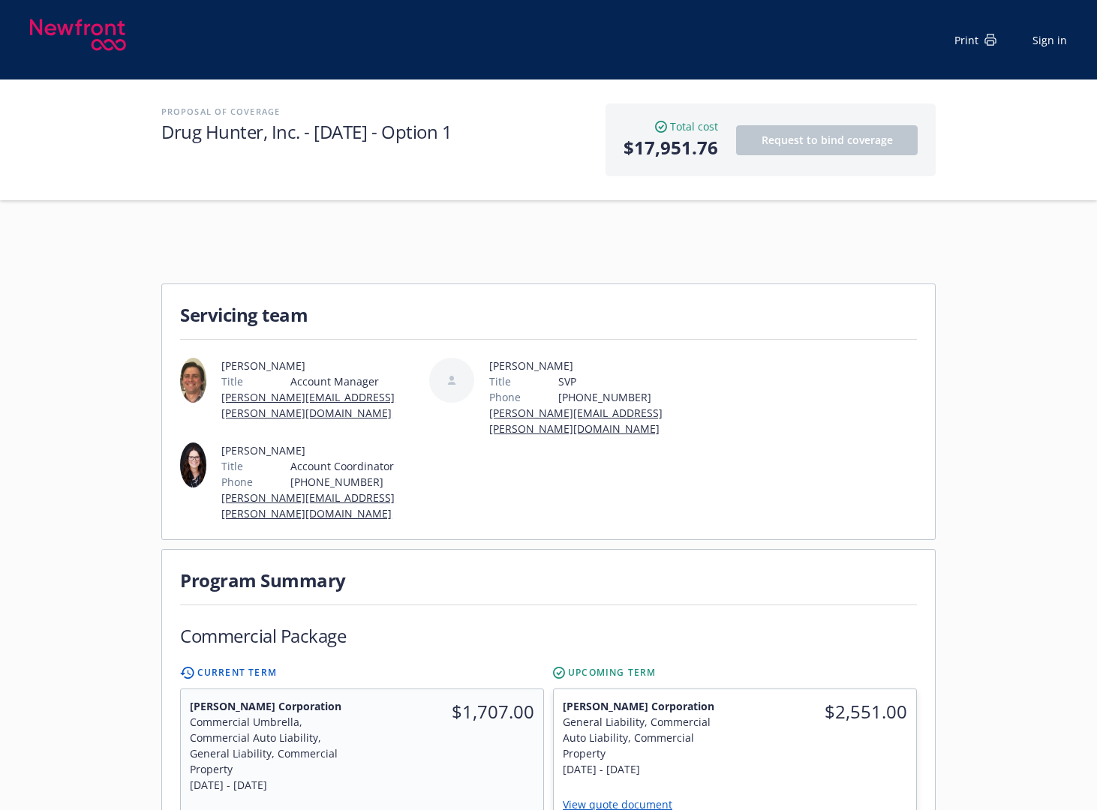
scroll to position [0, 0]
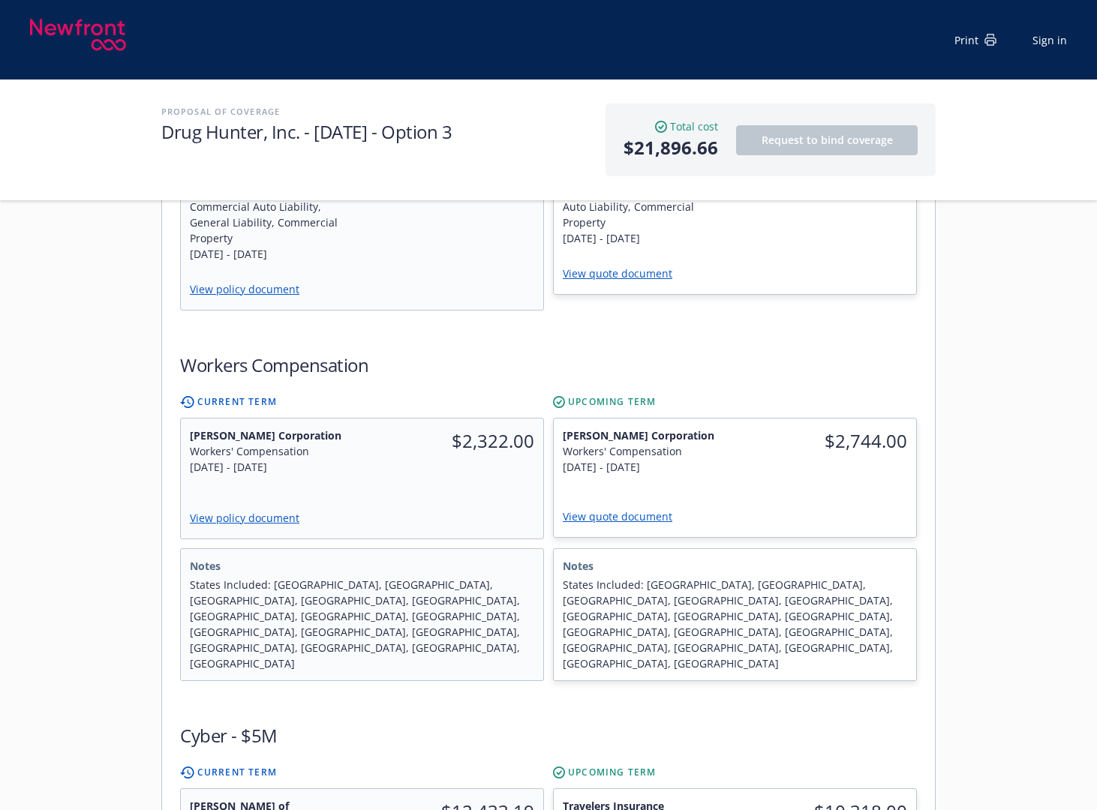
scroll to position [525, 0]
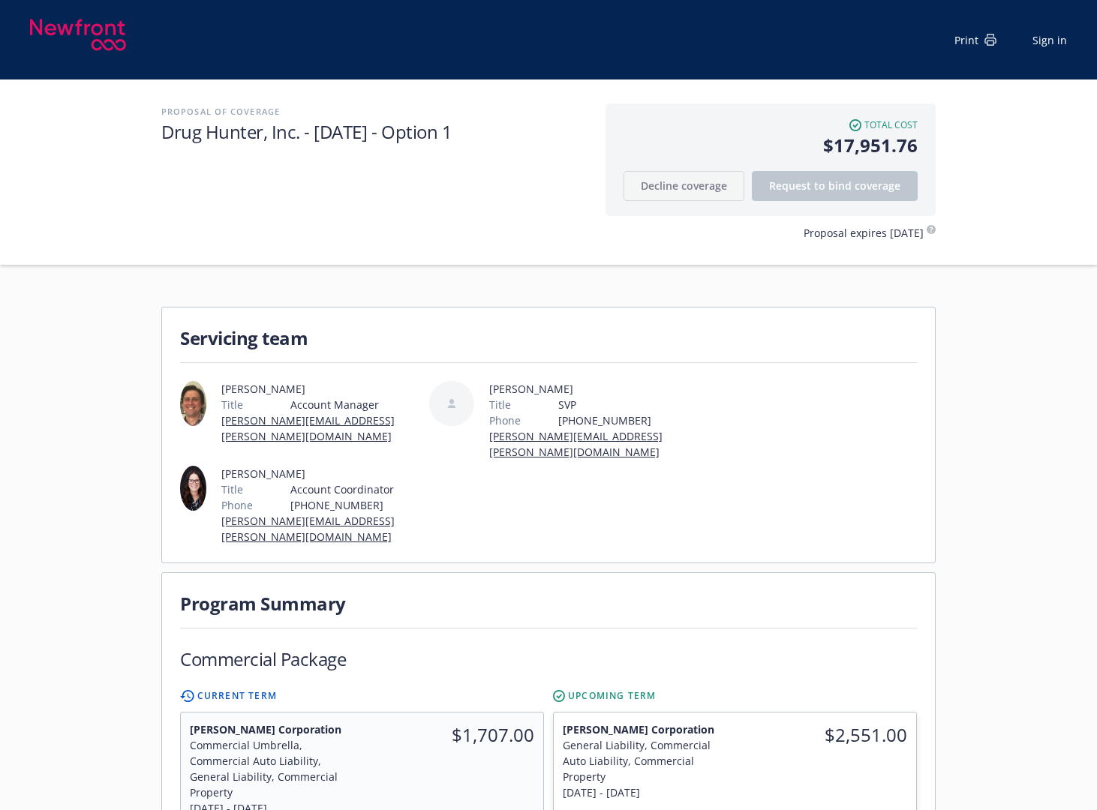
click at [891, 237] on span "Proposal expires [DATE]" at bounding box center [863, 233] width 120 height 16
